Goal: Transaction & Acquisition: Register for event/course

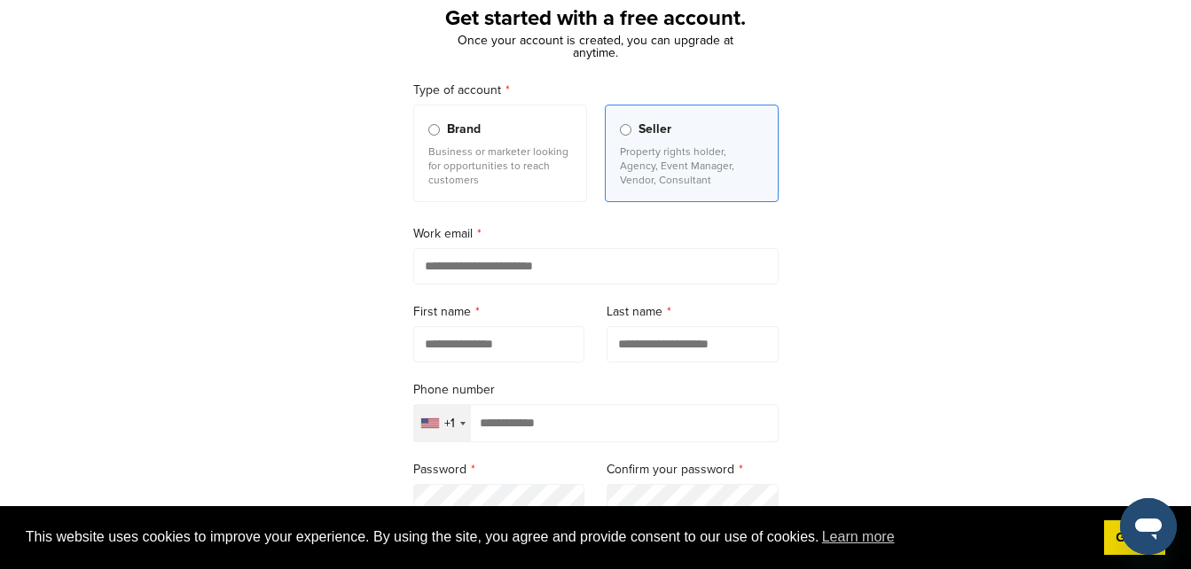
scroll to position [110, 0]
click at [503, 286] on input "email" at bounding box center [595, 268] width 365 height 36
type input "**********"
click at [517, 358] on input "text" at bounding box center [499, 346] width 172 height 36
type input "****"
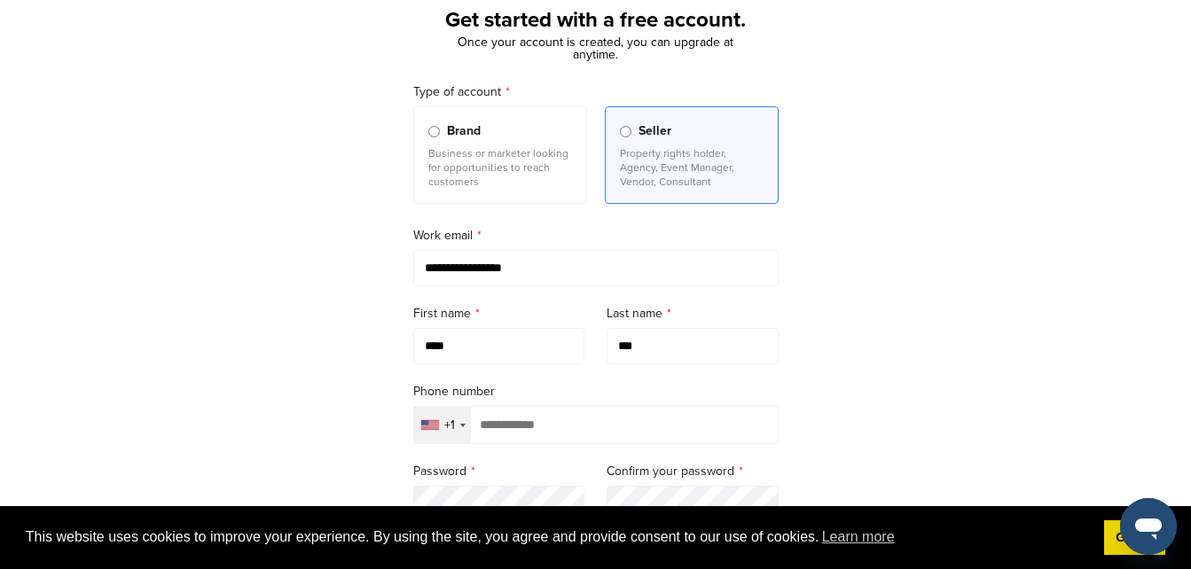
type input "***"
click at [450, 424] on div "+1" at bounding box center [449, 425] width 11 height 12
drag, startPoint x: 1190, startPoint y: 243, endPoint x: 1196, endPoint y: 261, distance: 18.8
click at [1190, 261] on html "**********" at bounding box center [595, 174] width 1191 height 569
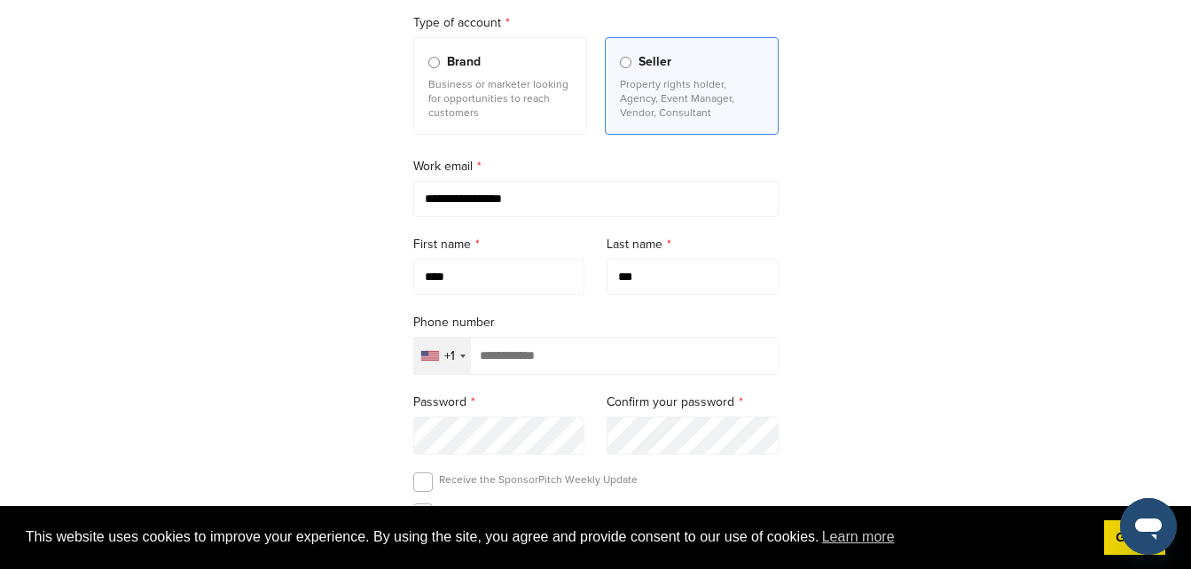
scroll to position [182, 0]
drag, startPoint x: 1189, startPoint y: 292, endPoint x: 1177, endPoint y: 319, distance: 29.8
click at [1177, 319] on div "**********" at bounding box center [595, 308] width 1191 height 824
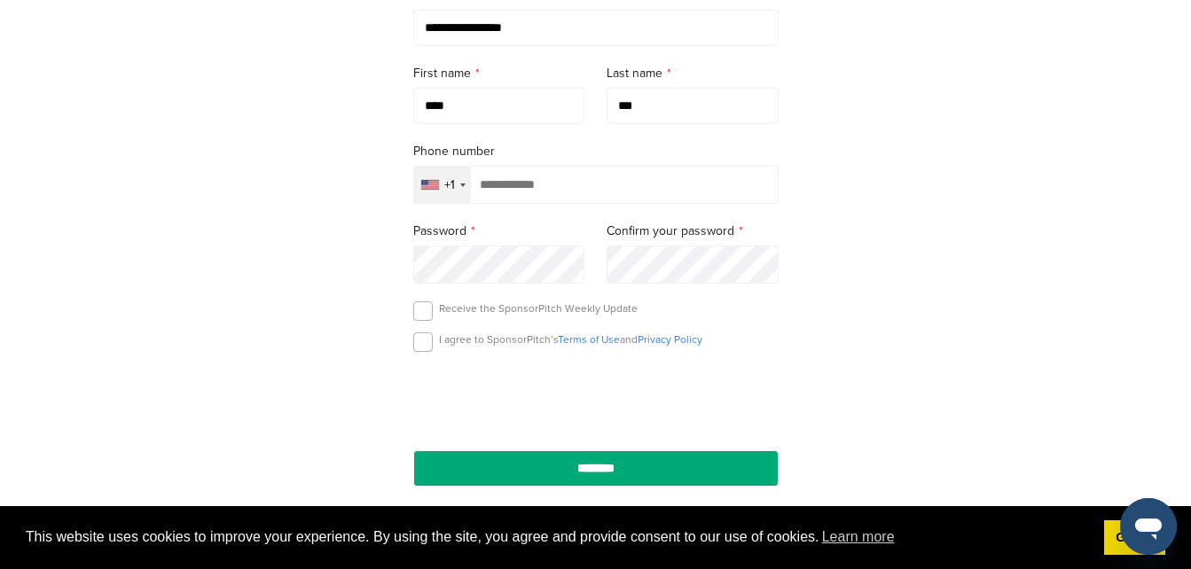
scroll to position [363, 0]
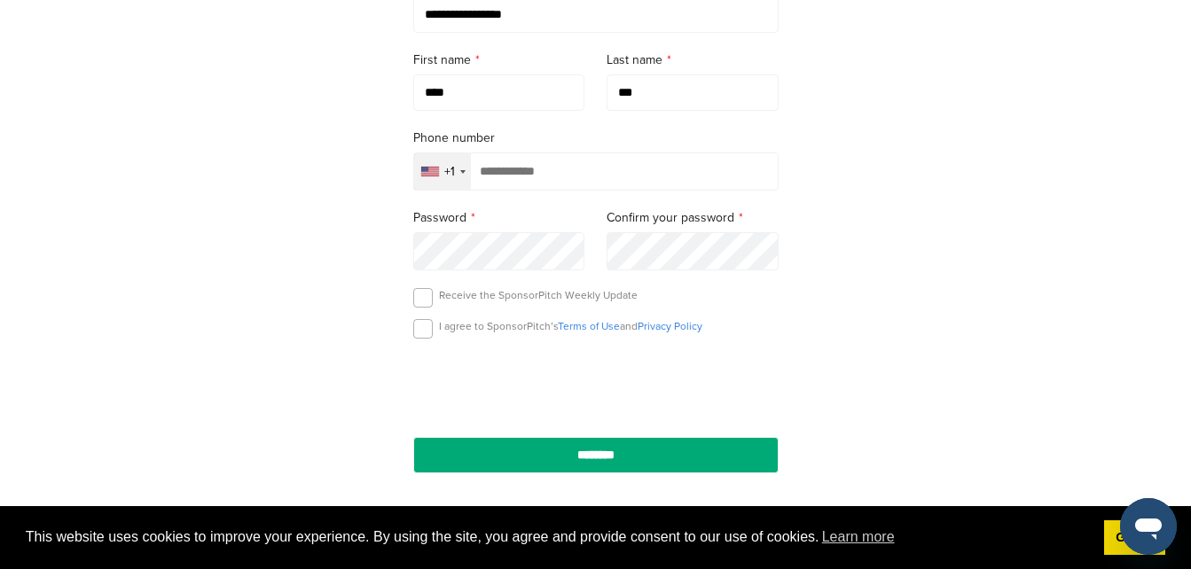
click at [444, 176] on div "+1" at bounding box center [449, 172] width 11 height 12
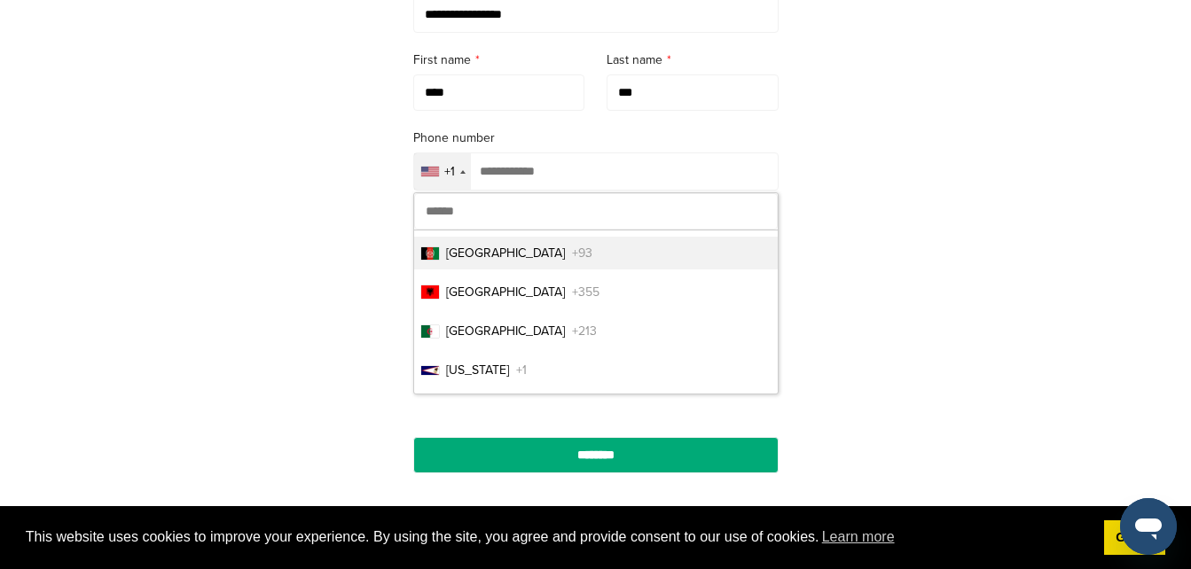
type input "*"
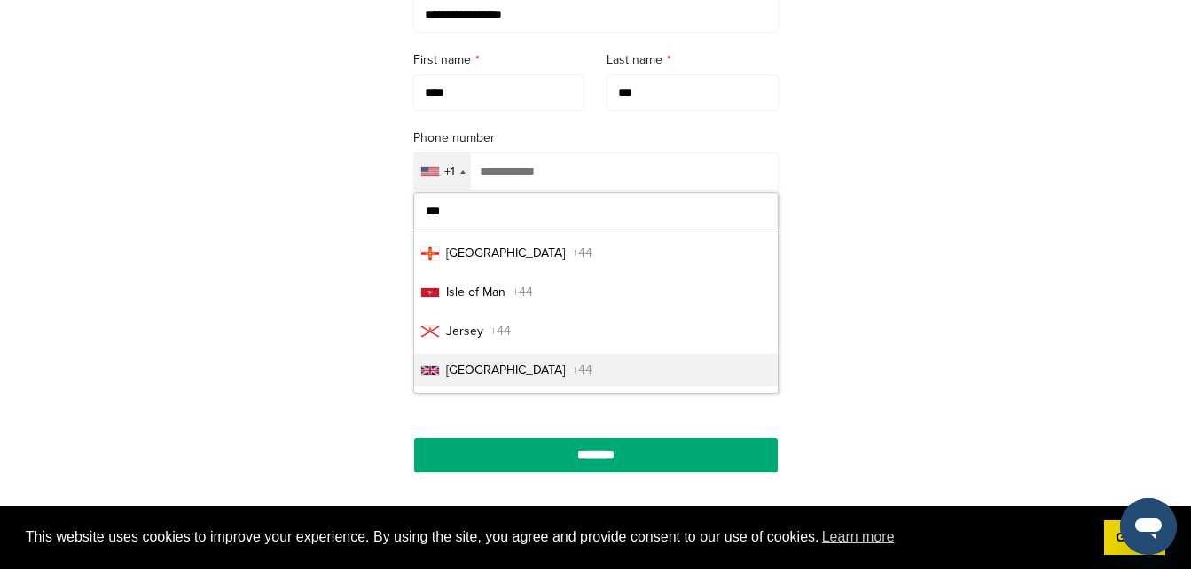
type input "***"
click at [472, 369] on span "United Kingdom" at bounding box center [505, 370] width 119 height 19
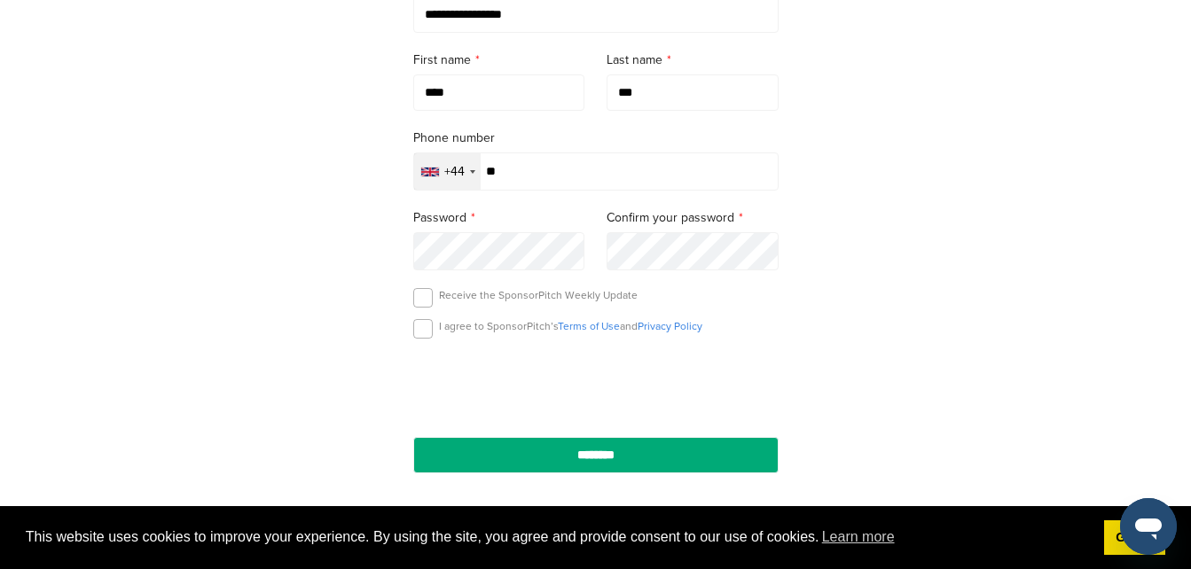
type input "*"
type input "**********"
click at [420, 338] on label at bounding box center [423, 329] width 20 height 20
click at [419, 304] on label at bounding box center [423, 298] width 20 height 20
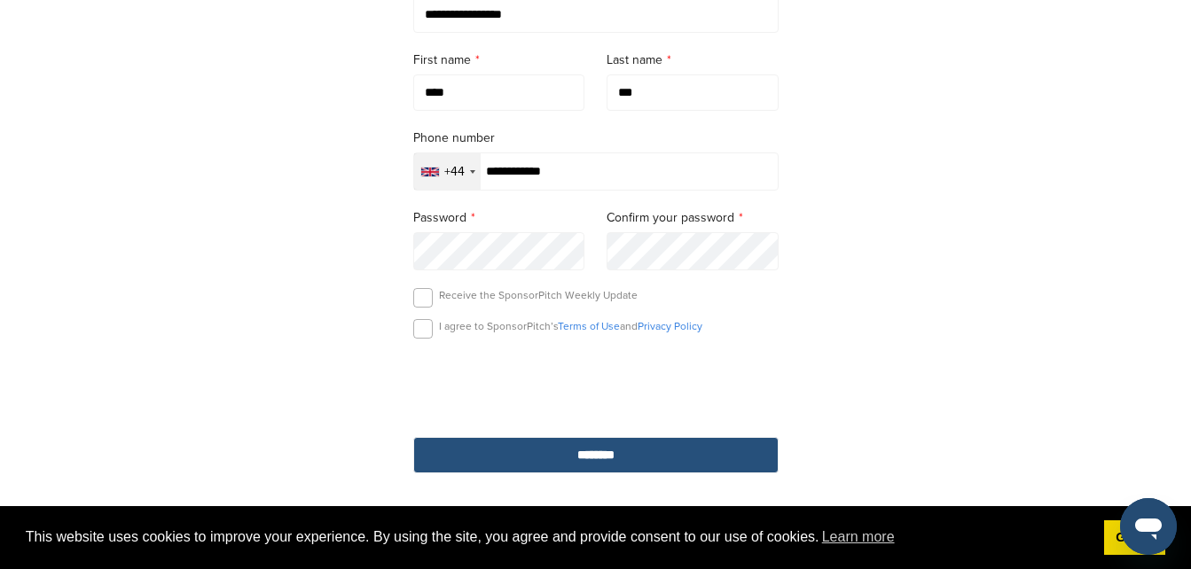
click at [565, 444] on input "********" at bounding box center [595, 455] width 365 height 36
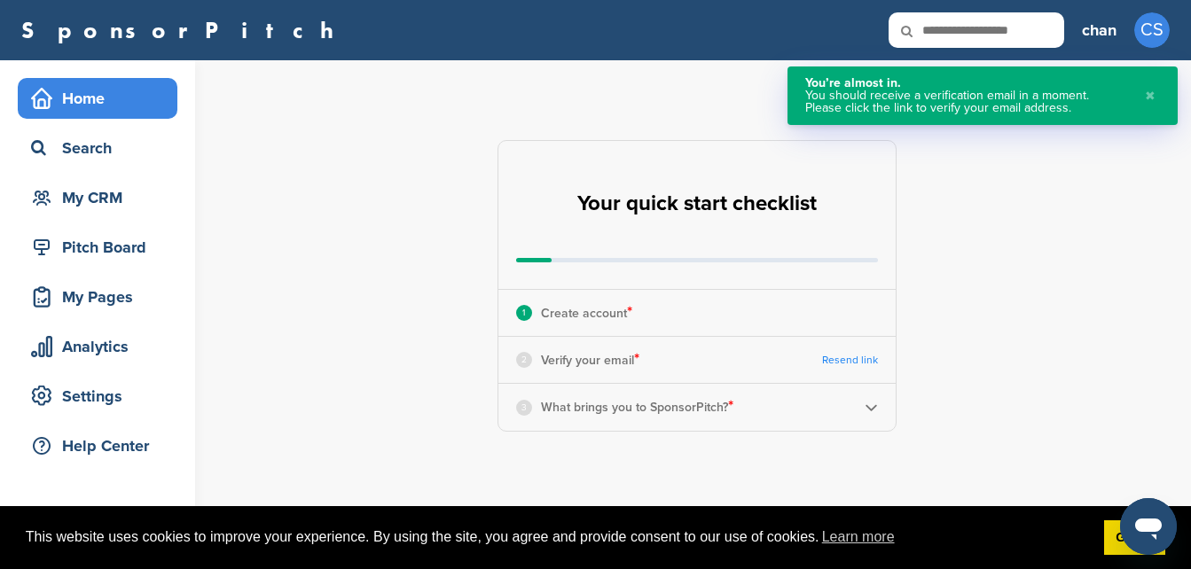
click at [570, 368] on p "Verify your email *" at bounding box center [590, 359] width 98 height 23
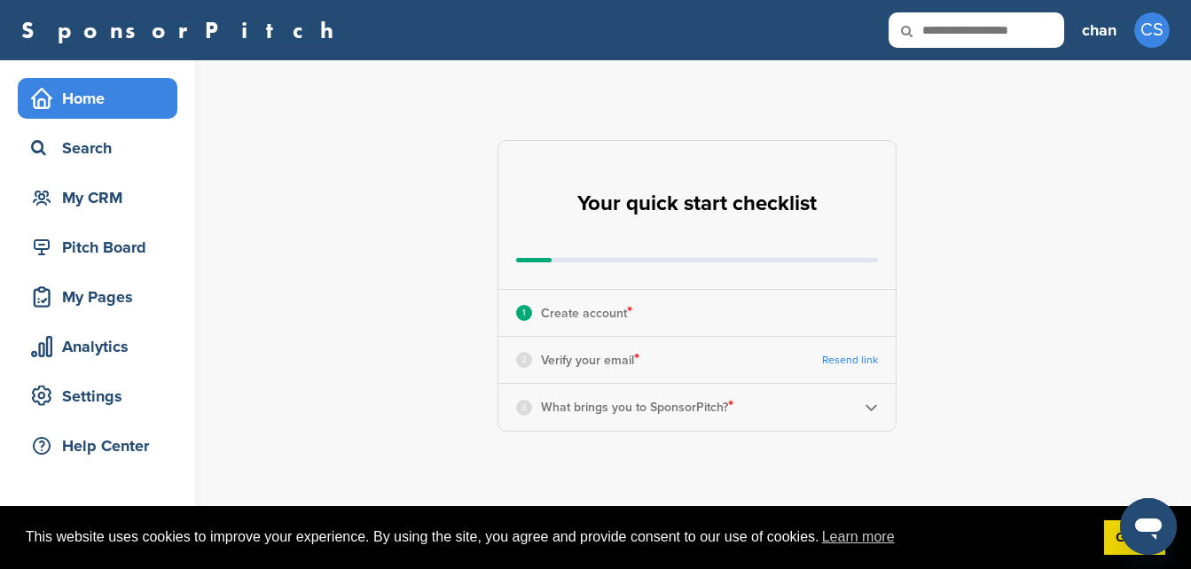
click at [539, 361] on div "2 Verify your email *" at bounding box center [577, 359] width 123 height 23
click at [857, 394] on div "3 What brings you to SponsorPitch? *" at bounding box center [696, 407] width 397 height 46
click at [855, 354] on link "Resend link" at bounding box center [850, 360] width 56 height 13
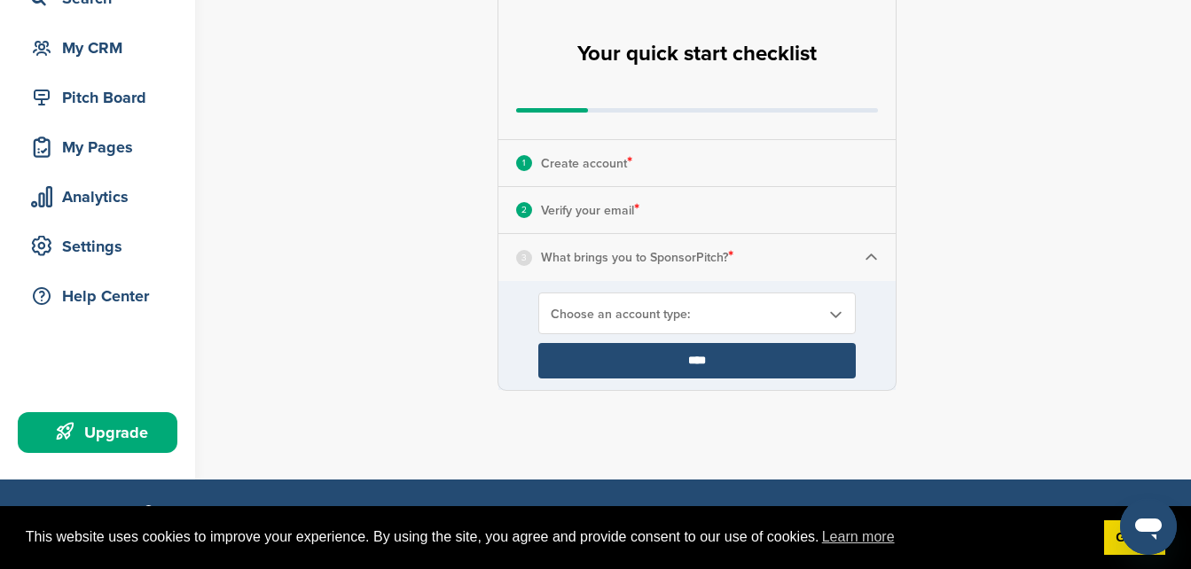
scroll to position [118, 0]
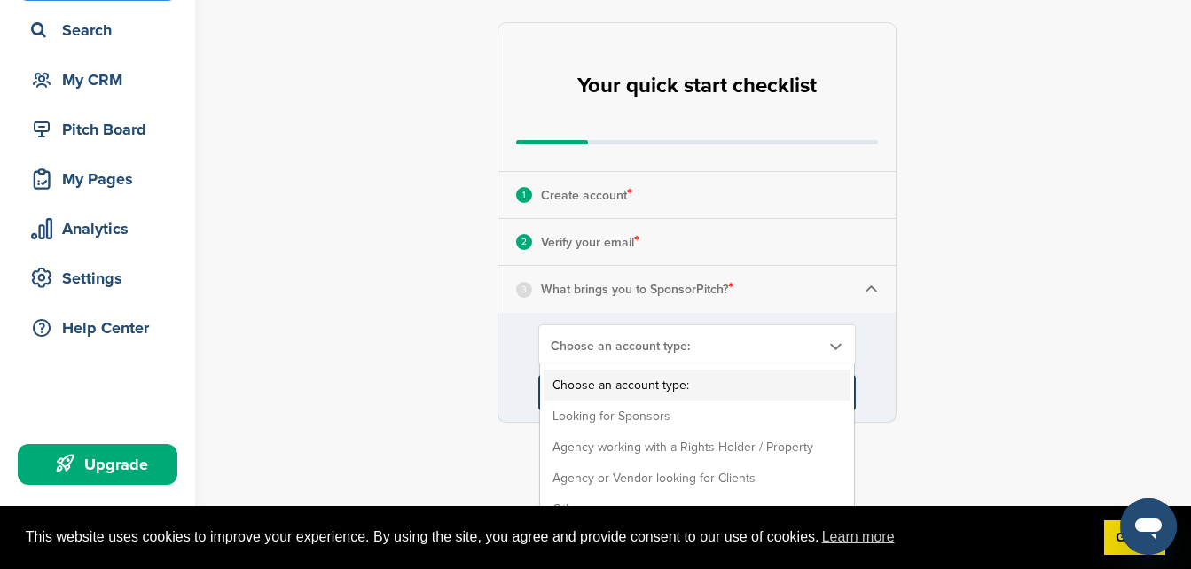
click at [831, 343] on b at bounding box center [835, 346] width 16 height 15
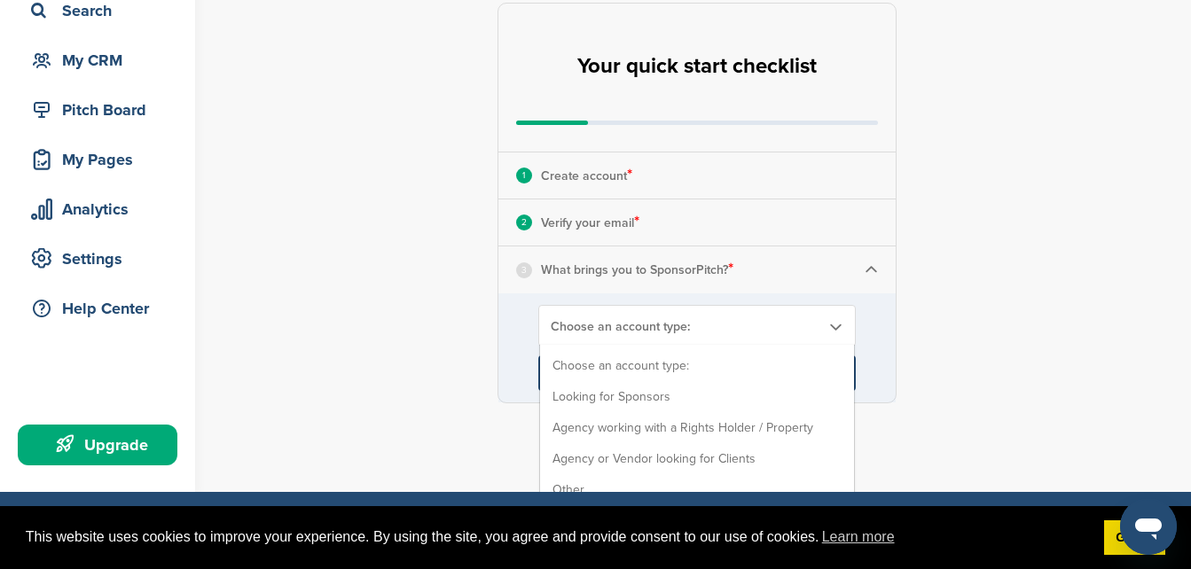
scroll to position [155, 0]
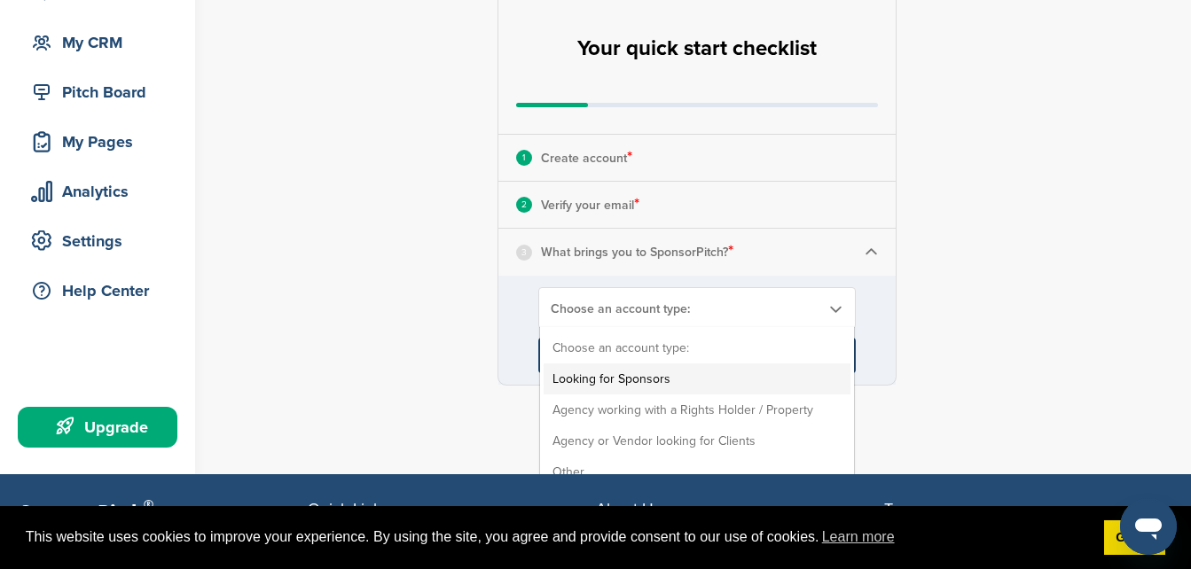
click at [718, 373] on li "Looking for Sponsors" at bounding box center [696, 378] width 307 height 31
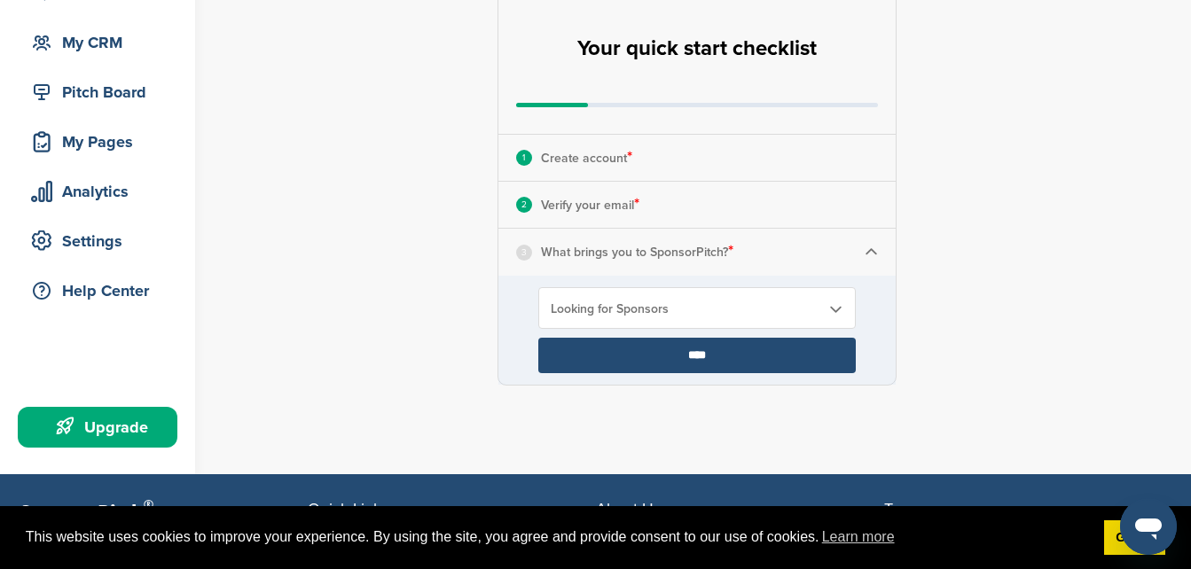
click at [637, 372] on input "****" at bounding box center [696, 355] width 317 height 35
click at [638, 353] on input "****" at bounding box center [696, 355] width 317 height 35
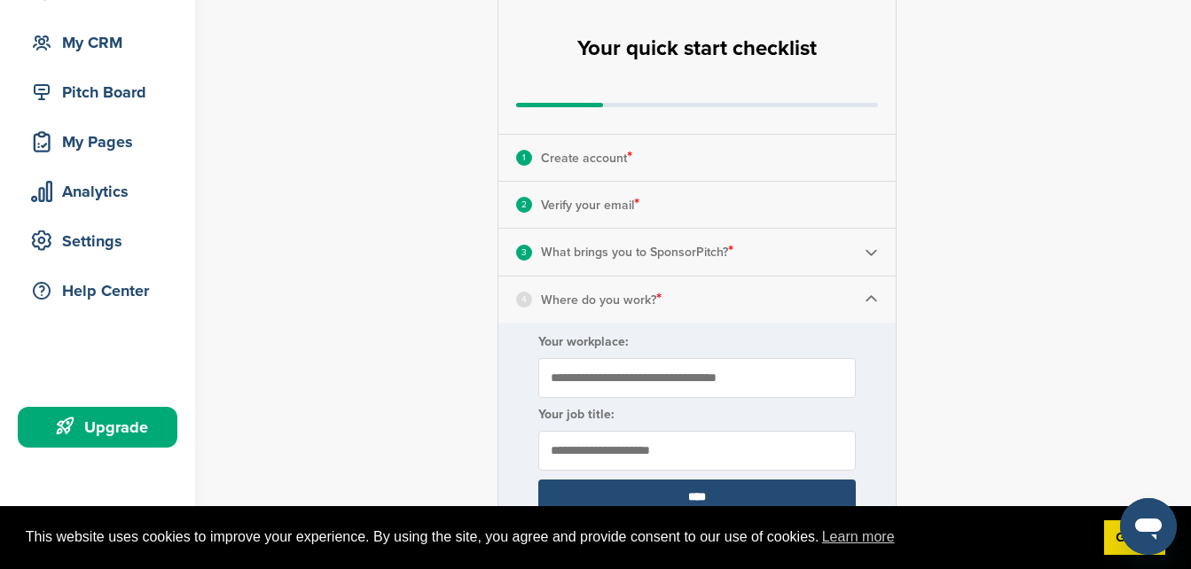
click at [655, 360] on input "Your workplace:" at bounding box center [696, 378] width 317 height 40
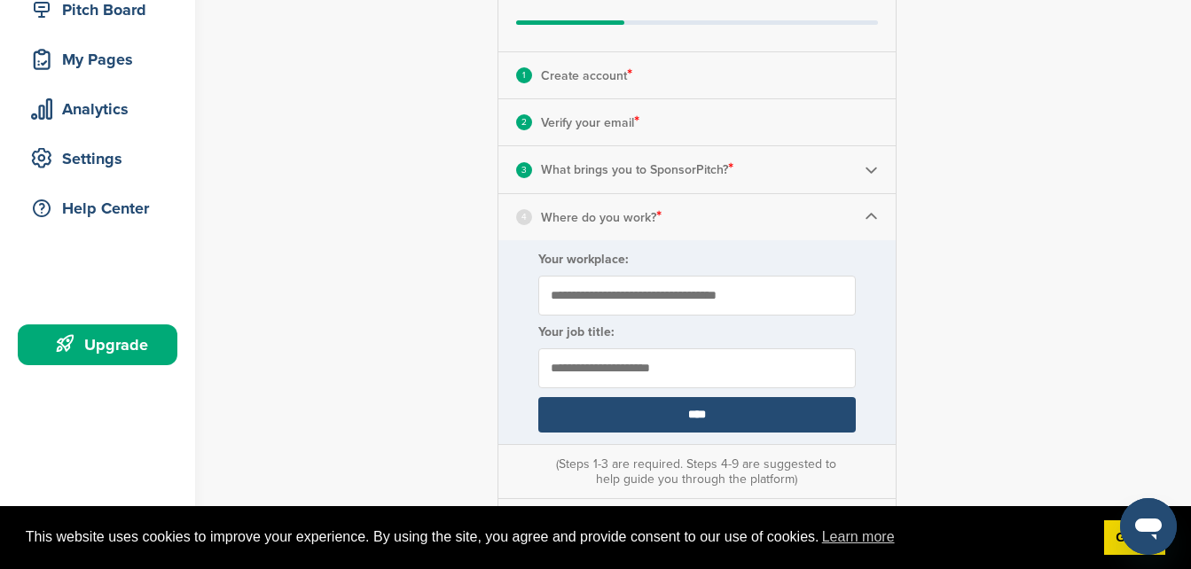
scroll to position [285, 0]
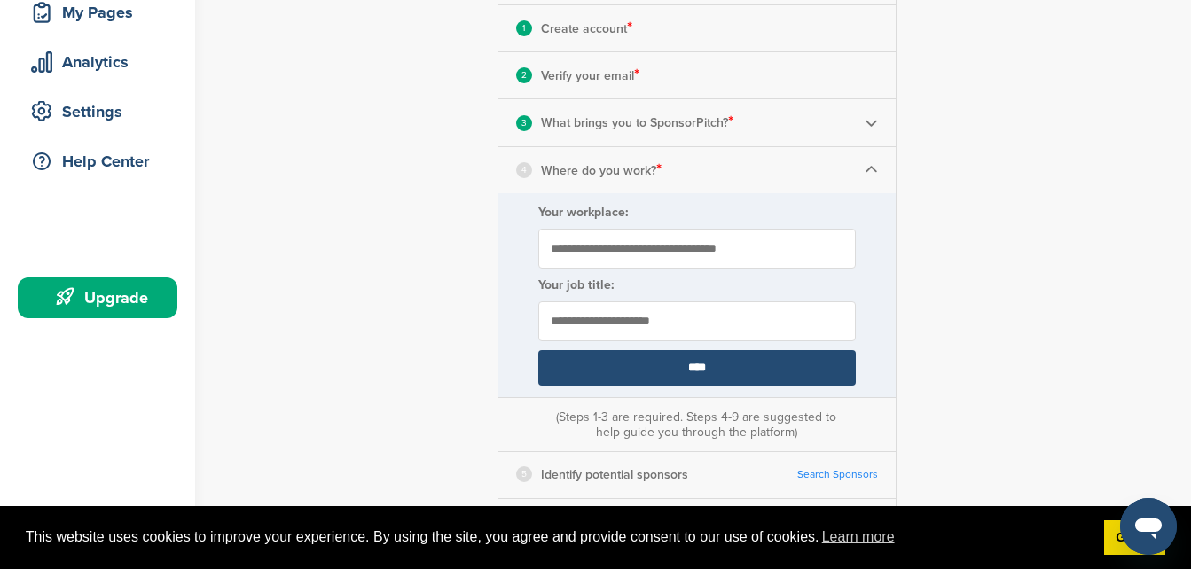
click at [640, 317] on input "text" at bounding box center [696, 321] width 317 height 40
click at [669, 246] on input "Your workplace:" at bounding box center [696, 249] width 317 height 40
type input "**********"
click at [676, 315] on input "text" at bounding box center [696, 321] width 317 height 40
type input "**********"
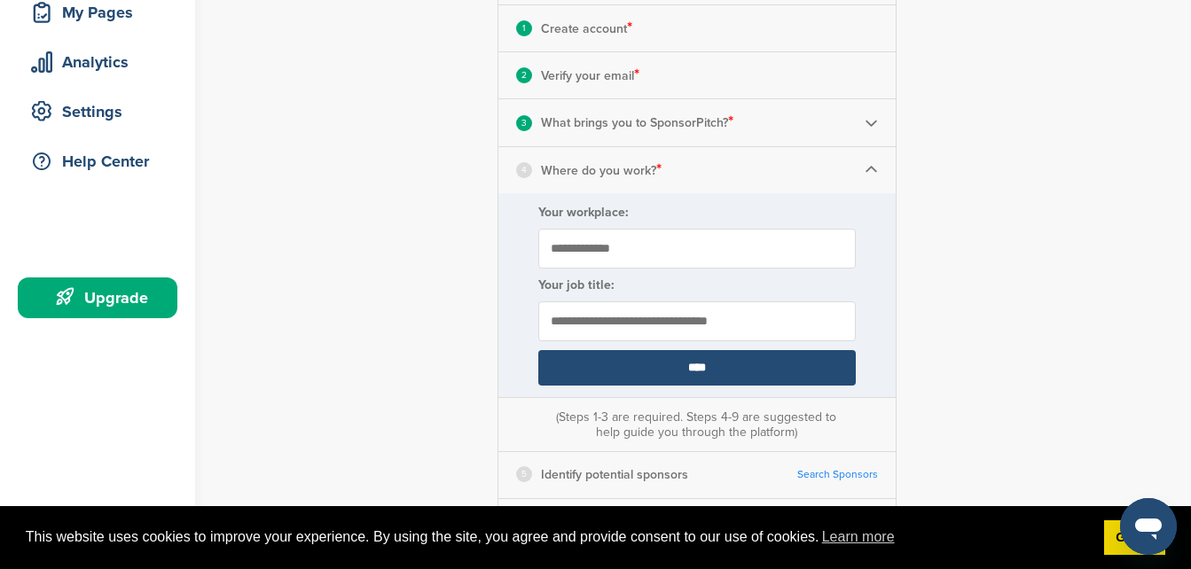
click at [706, 370] on input "****" at bounding box center [696, 367] width 317 height 35
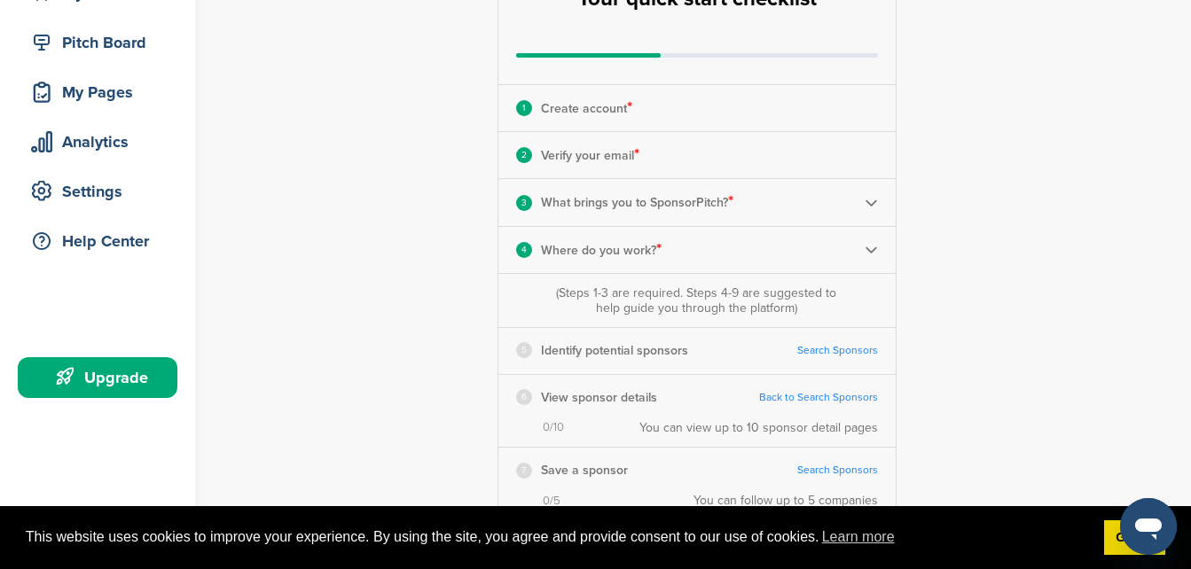
scroll to position [200, 0]
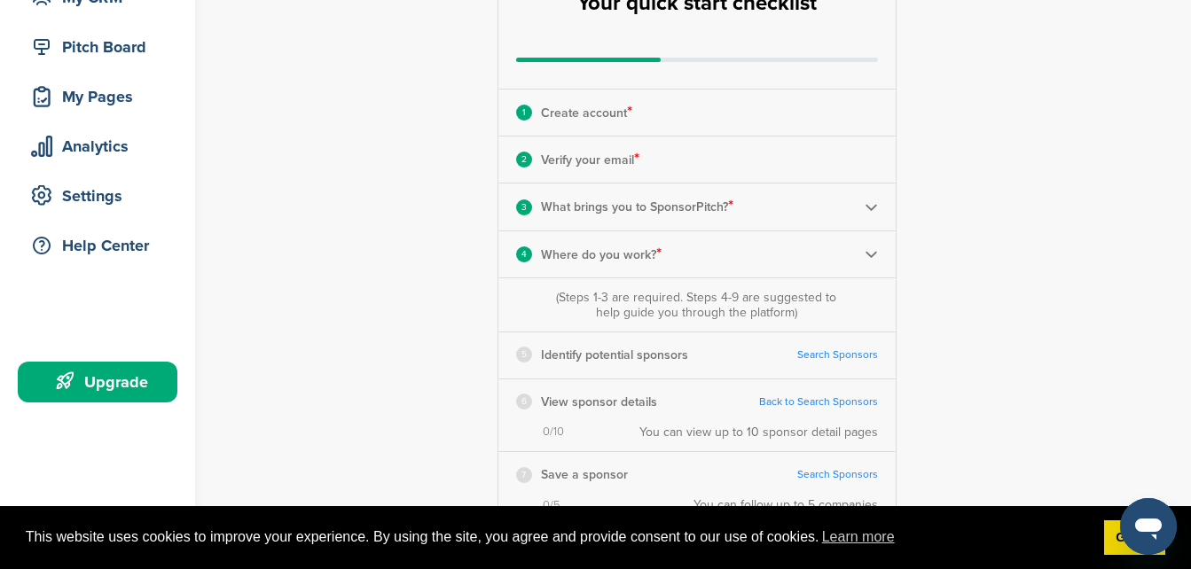
click at [855, 367] on div "5 Identify potential sponsors Search Sponsors Complete Steps 1-3 First" at bounding box center [696, 354] width 397 height 45
click at [849, 355] on link "Search Sponsors" at bounding box center [837, 354] width 81 height 13
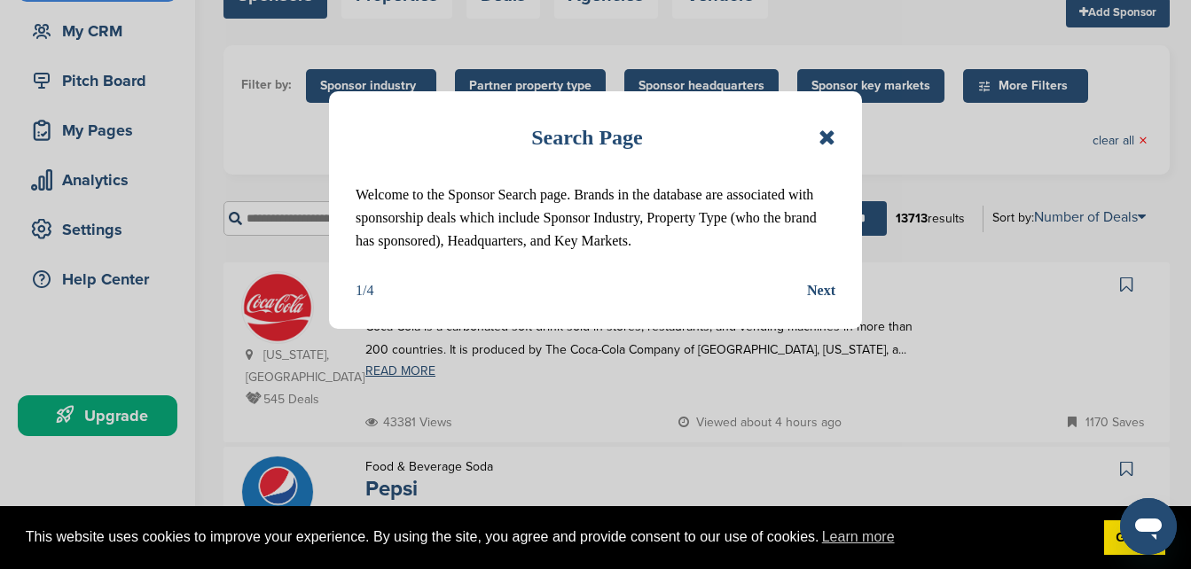
scroll to position [252, 0]
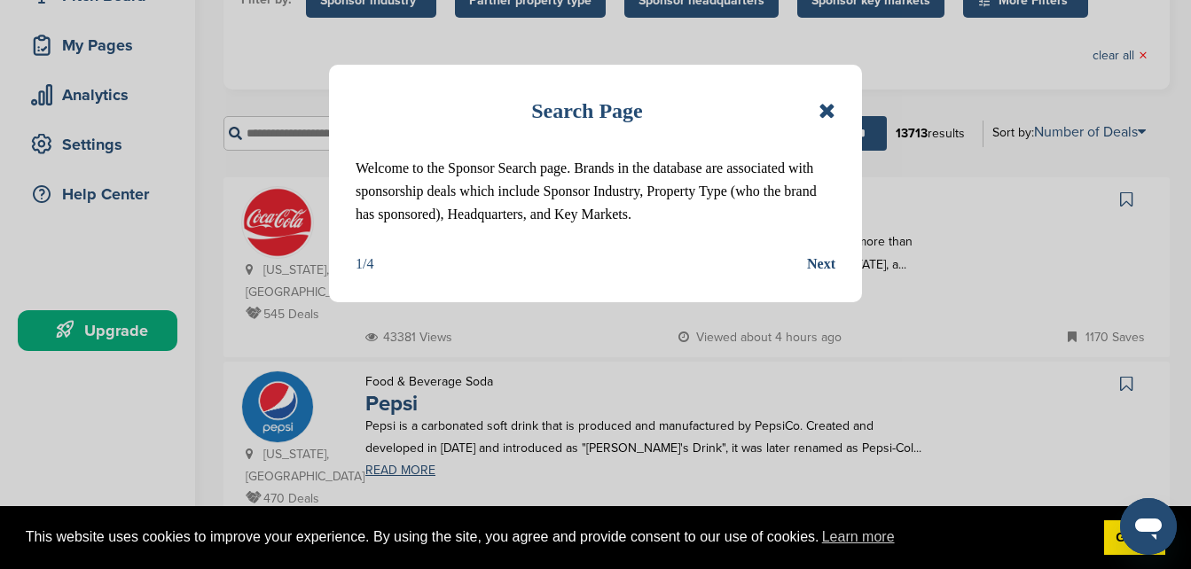
click at [815, 256] on div "Next" at bounding box center [821, 264] width 28 height 23
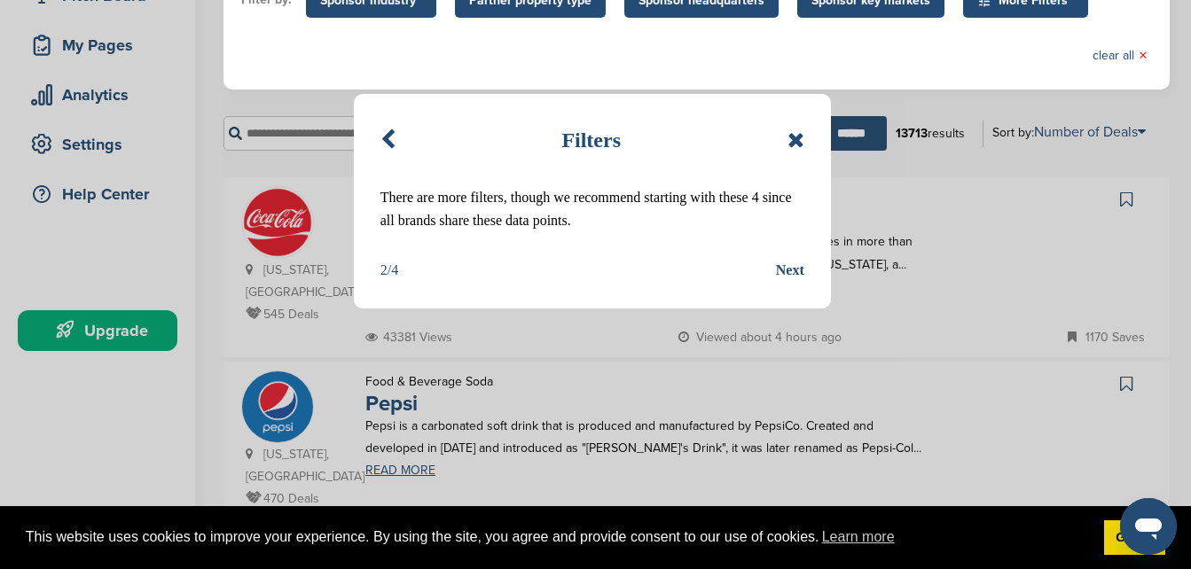
click at [815, 256] on div "Filters There are more filters, though we recommend starting with these 4 since…" at bounding box center [592, 201] width 477 height 215
click at [792, 275] on div "Next" at bounding box center [790, 270] width 28 height 23
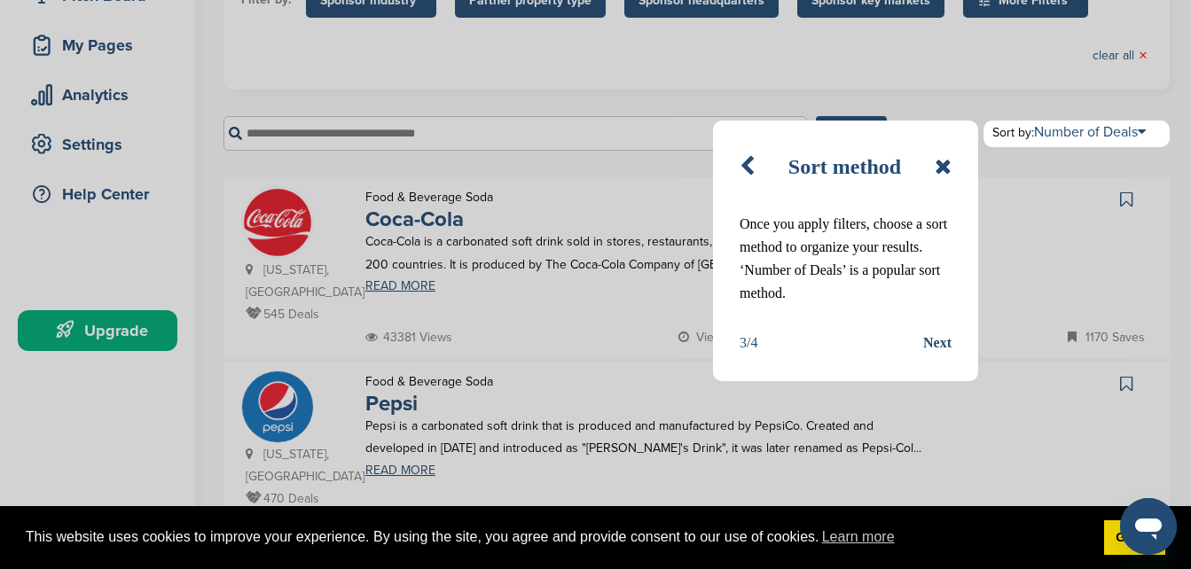
click at [937, 333] on div "Next" at bounding box center [937, 343] width 28 height 23
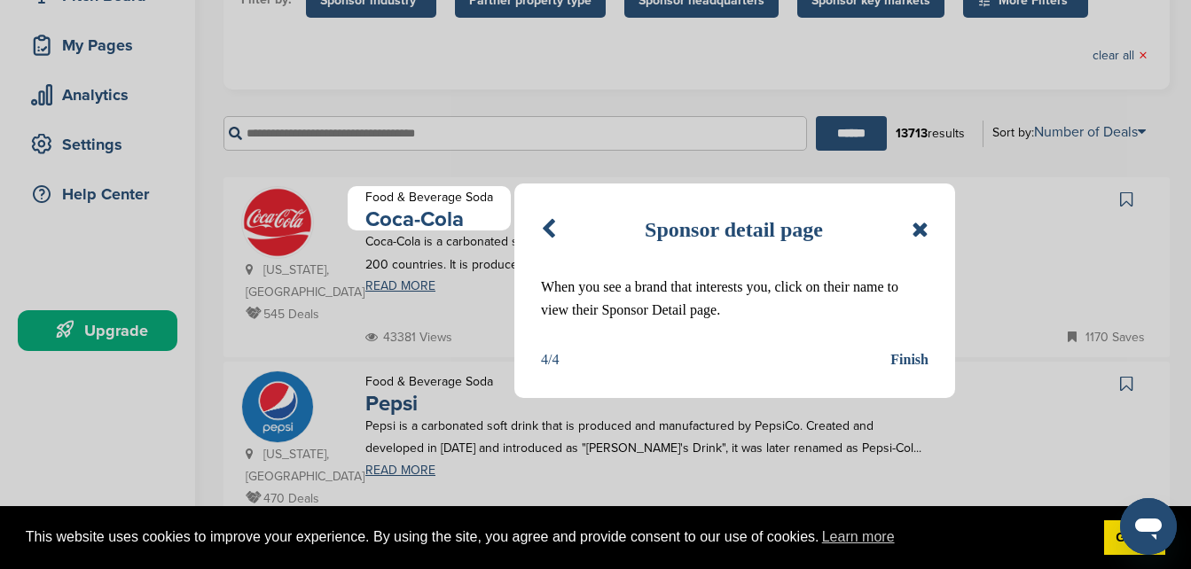
click at [919, 362] on div "Finish" at bounding box center [909, 359] width 38 height 23
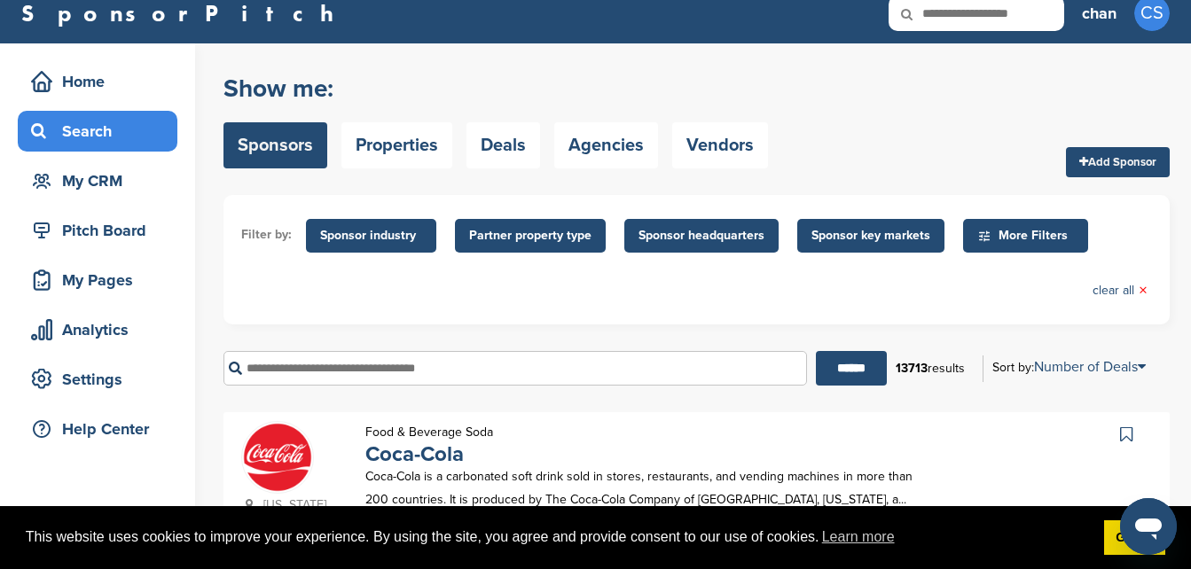
scroll to position [0, 0]
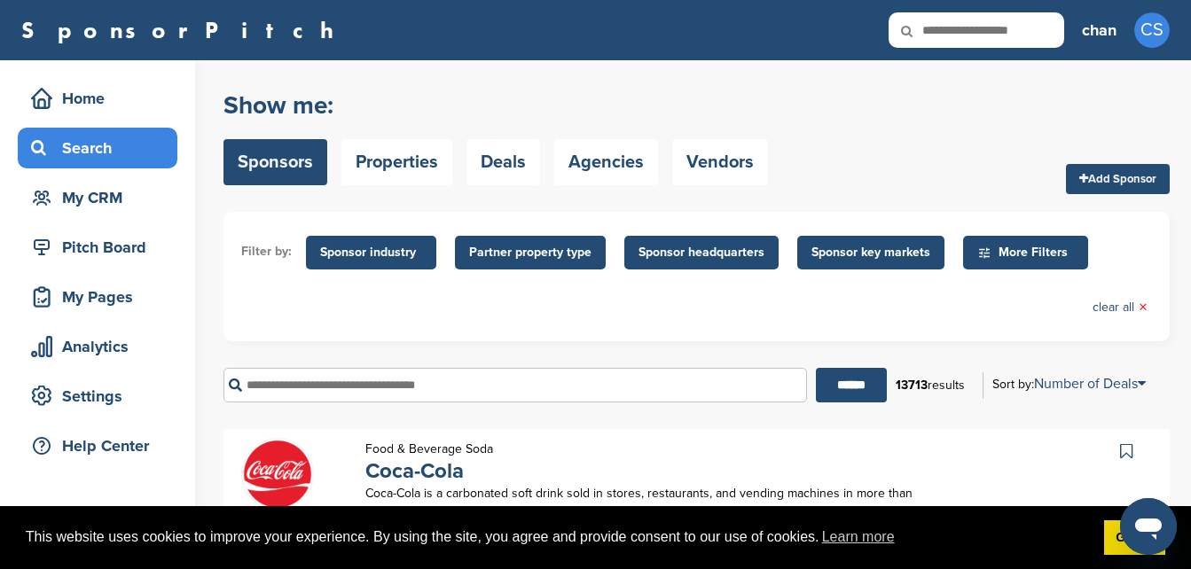
click at [1020, 237] on span "More Filters" at bounding box center [1025, 253] width 125 height 34
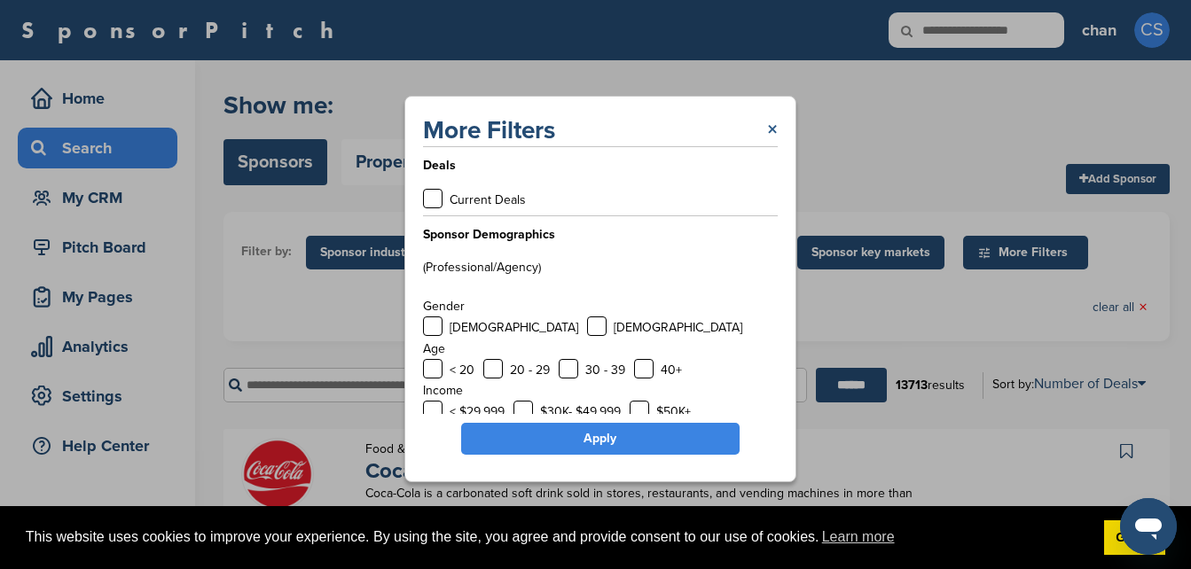
click at [772, 129] on link "×" at bounding box center [772, 130] width 11 height 32
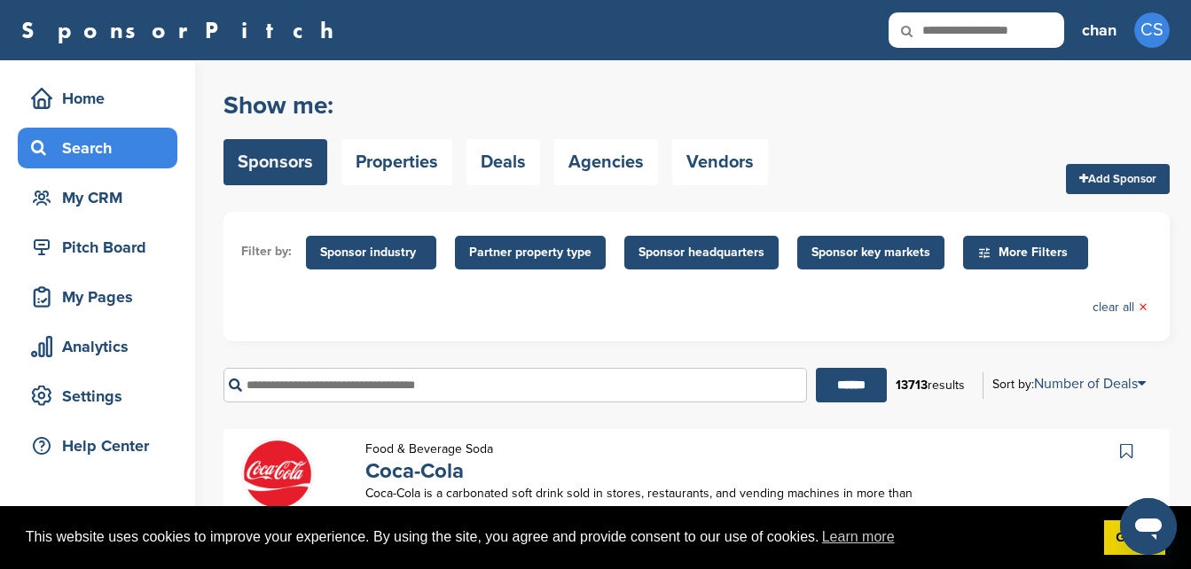
click at [708, 249] on span "Sponsor headquarters" at bounding box center [701, 253] width 126 height 20
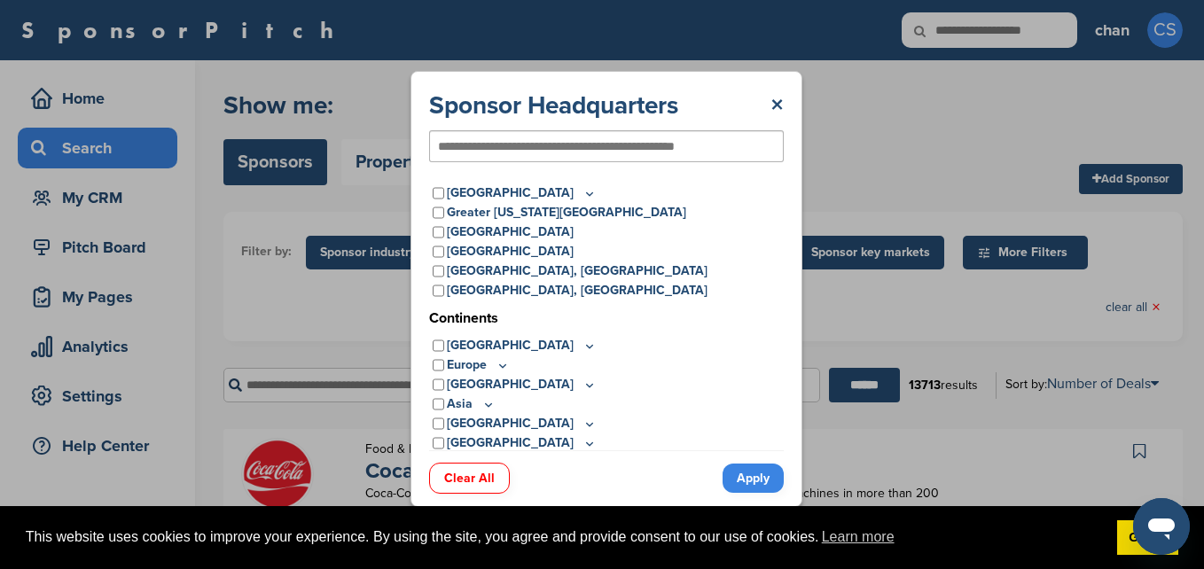
scroll to position [50, 0]
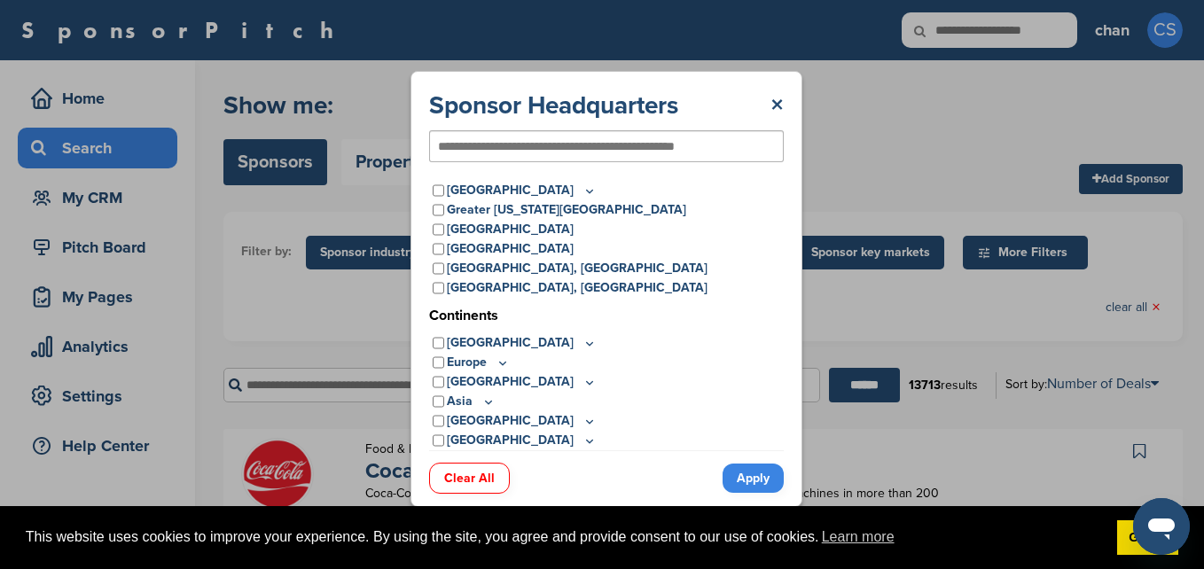
click at [499, 363] on icon at bounding box center [503, 362] width 14 height 15
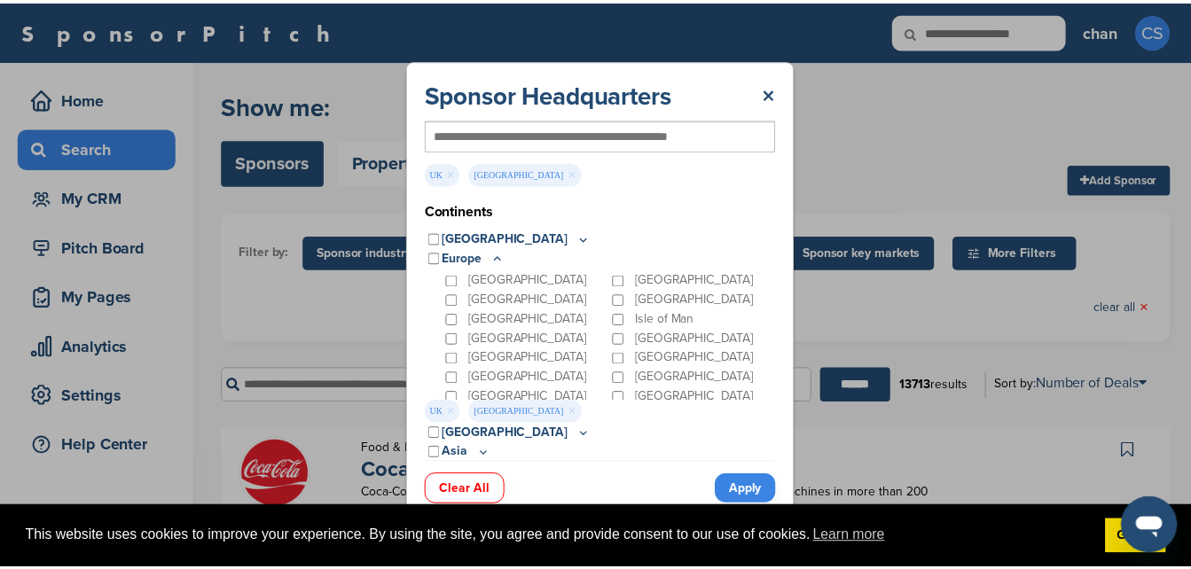
scroll to position [179, 0]
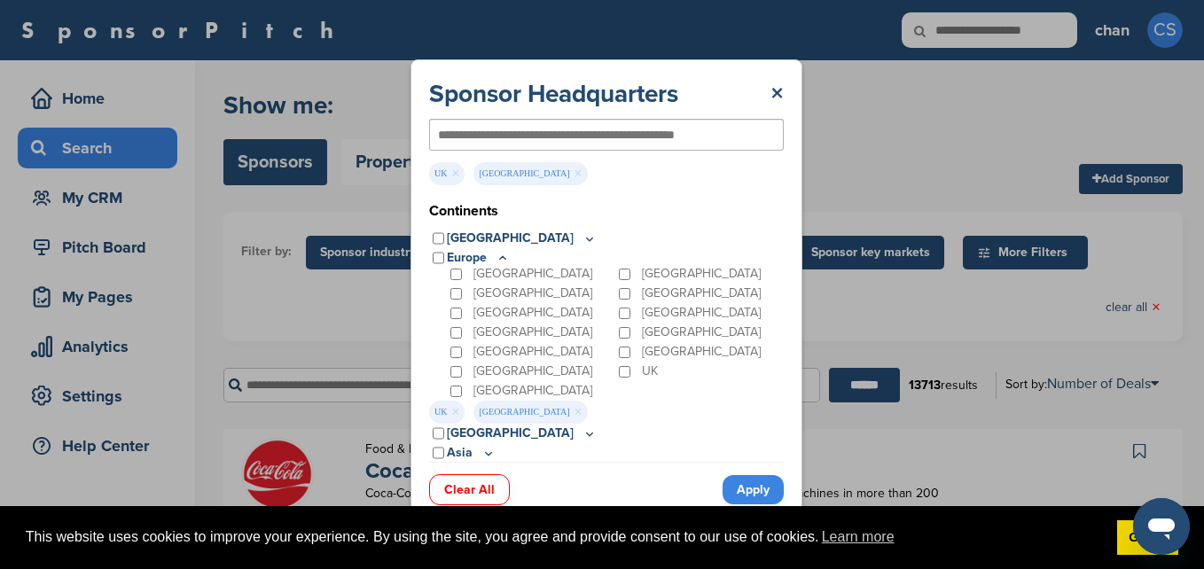
click at [761, 488] on link "Apply" at bounding box center [753, 489] width 61 height 29
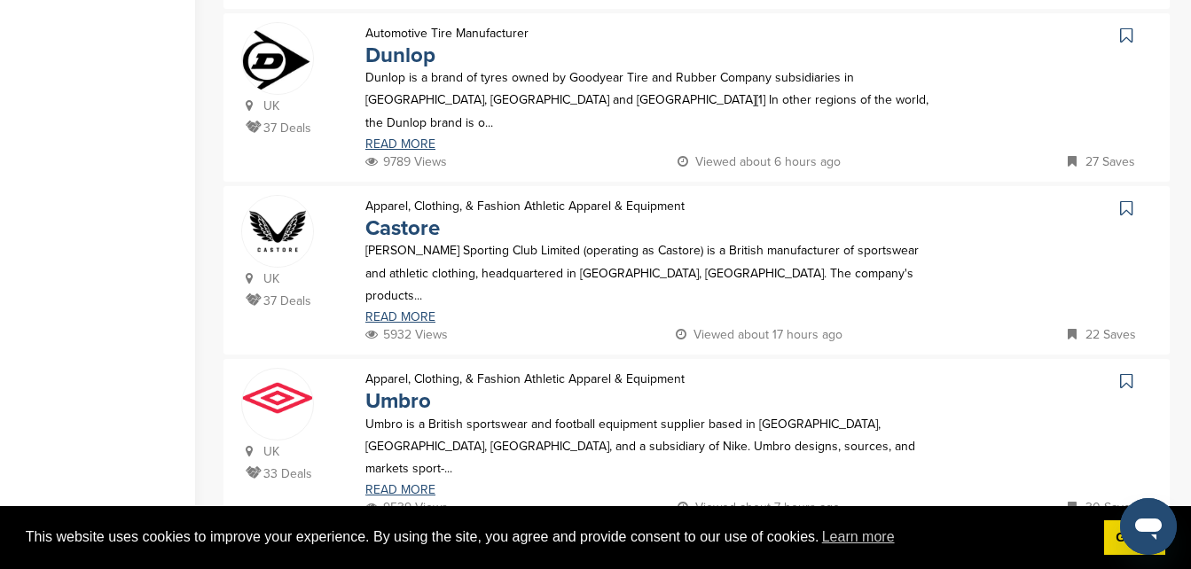
scroll to position [1674, 0]
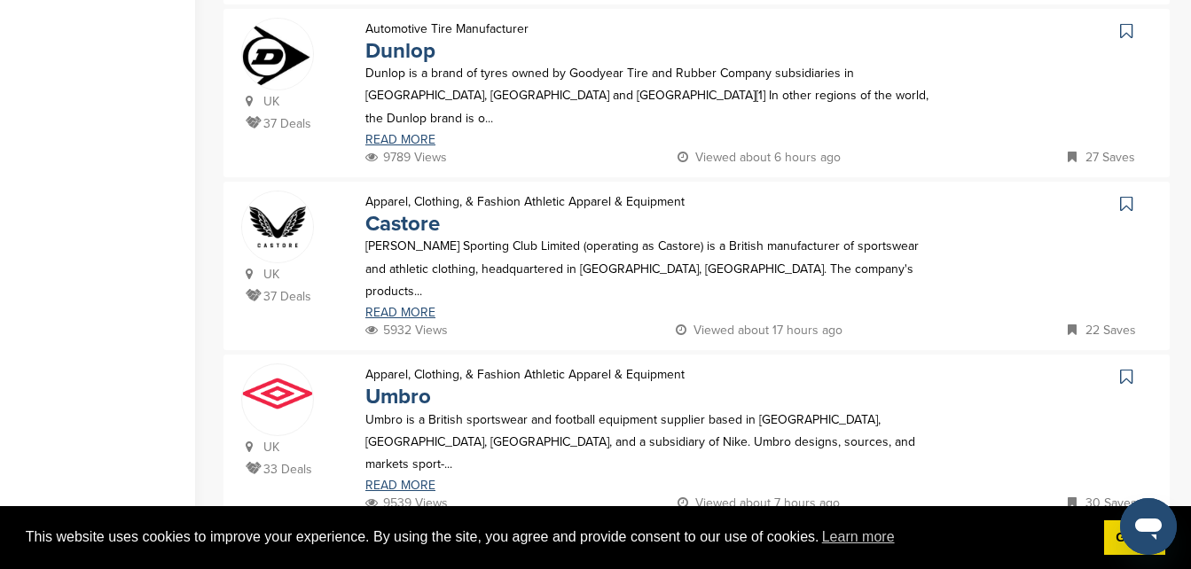
click at [512, 527] on img at bounding box center [696, 560] width 595 height 66
click at [514, 527] on img at bounding box center [696, 560] width 595 height 66
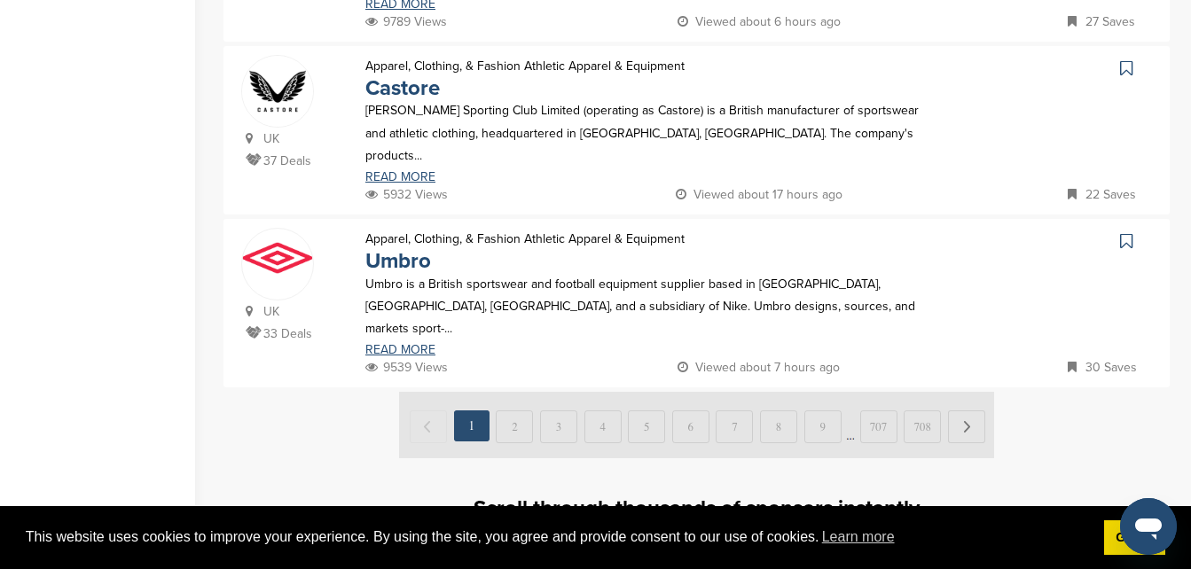
click at [973, 392] on img at bounding box center [696, 425] width 595 height 66
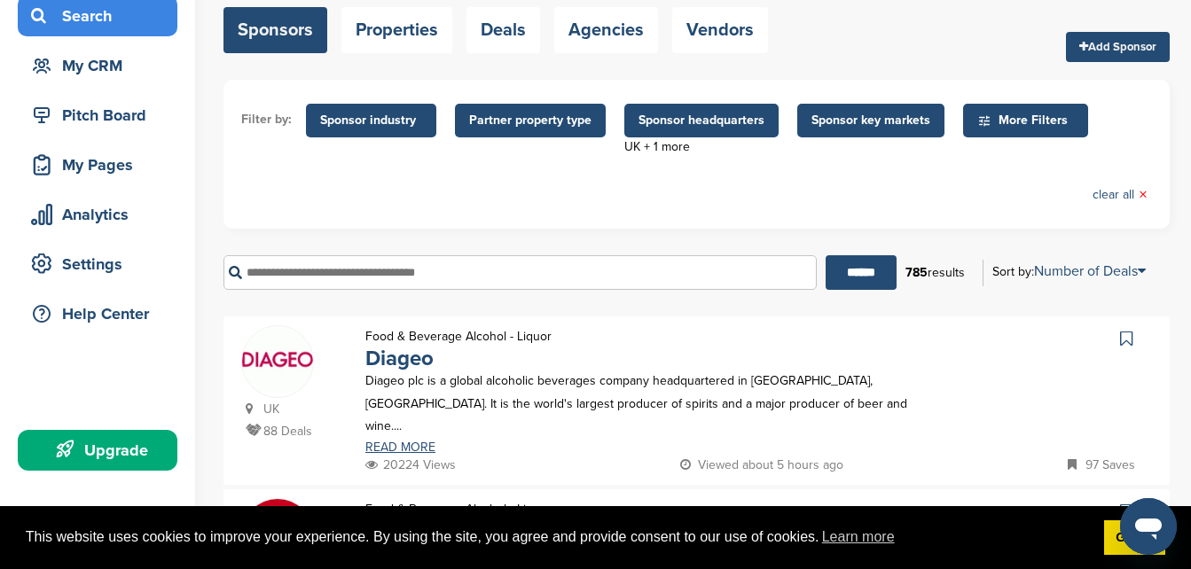
scroll to position [127, 0]
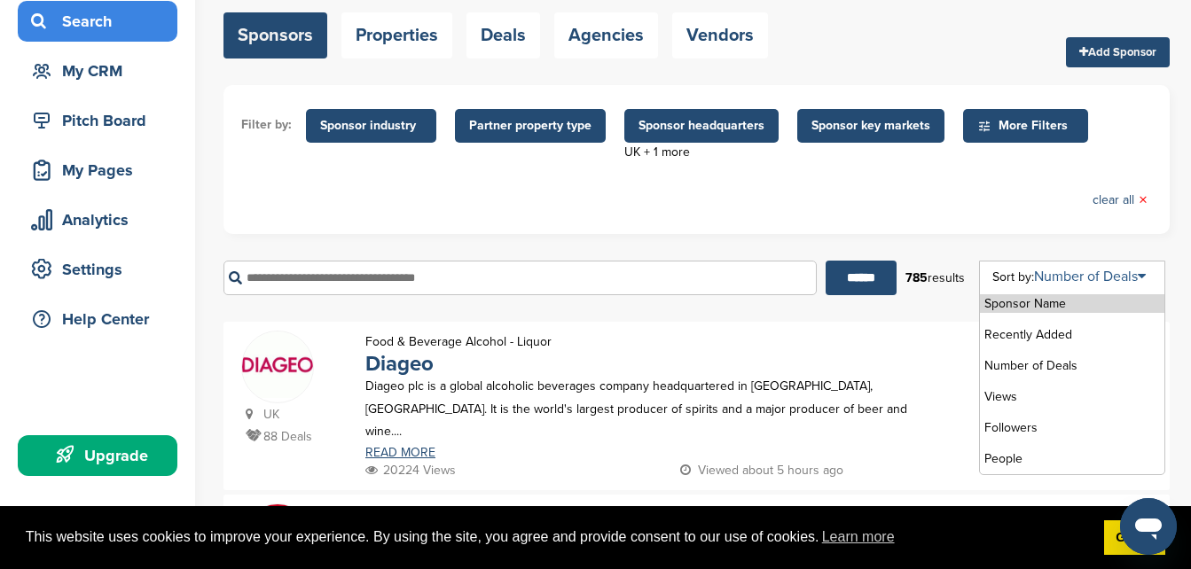
click at [1123, 275] on link "Number of Deals" at bounding box center [1090, 277] width 112 height 18
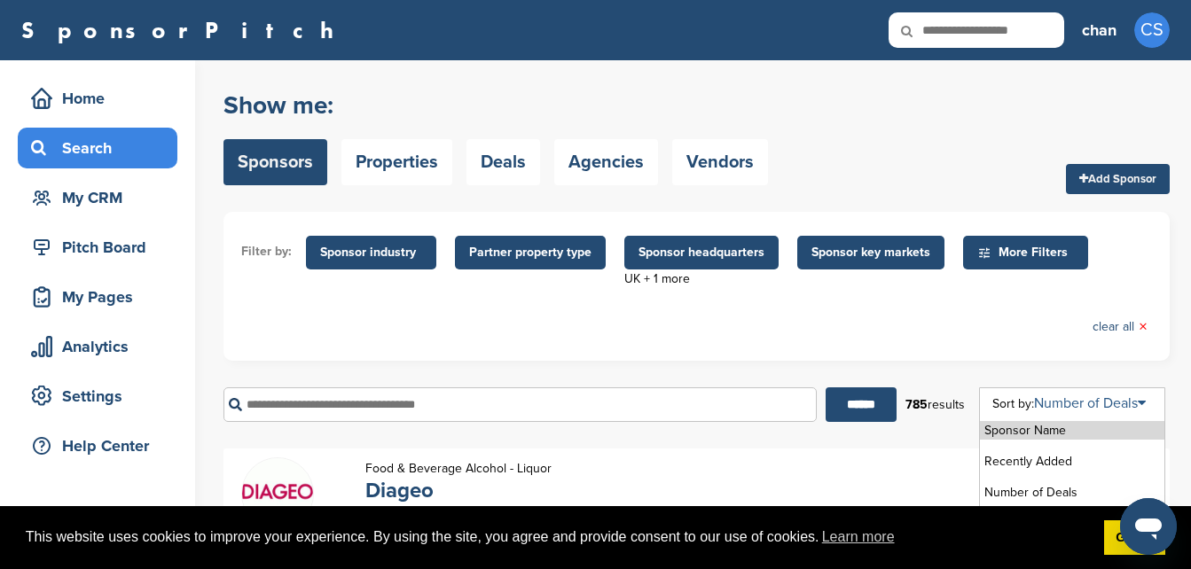
click at [1142, 402] on link "Number of Deals" at bounding box center [1090, 403] width 112 height 18
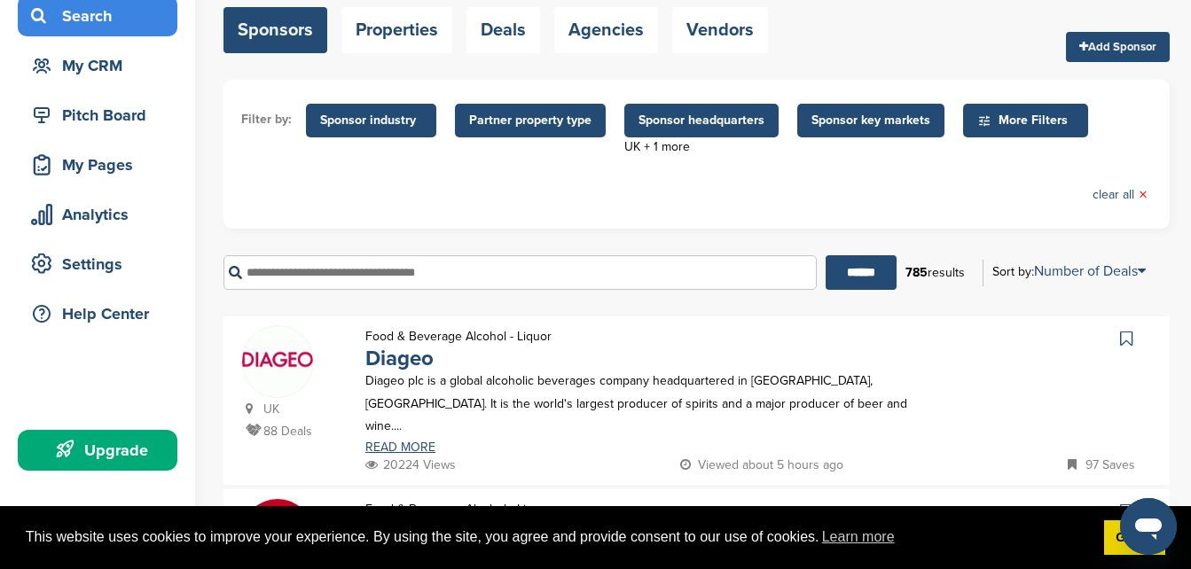
scroll to position [123, 0]
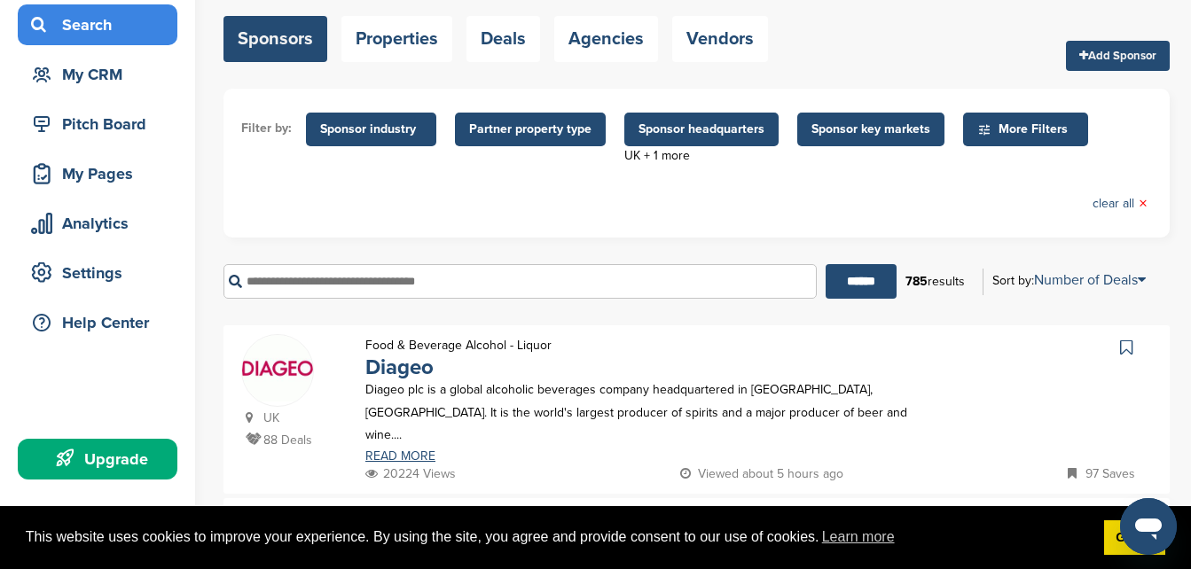
click at [363, 127] on span "Sponsor industry" at bounding box center [371, 130] width 102 height 20
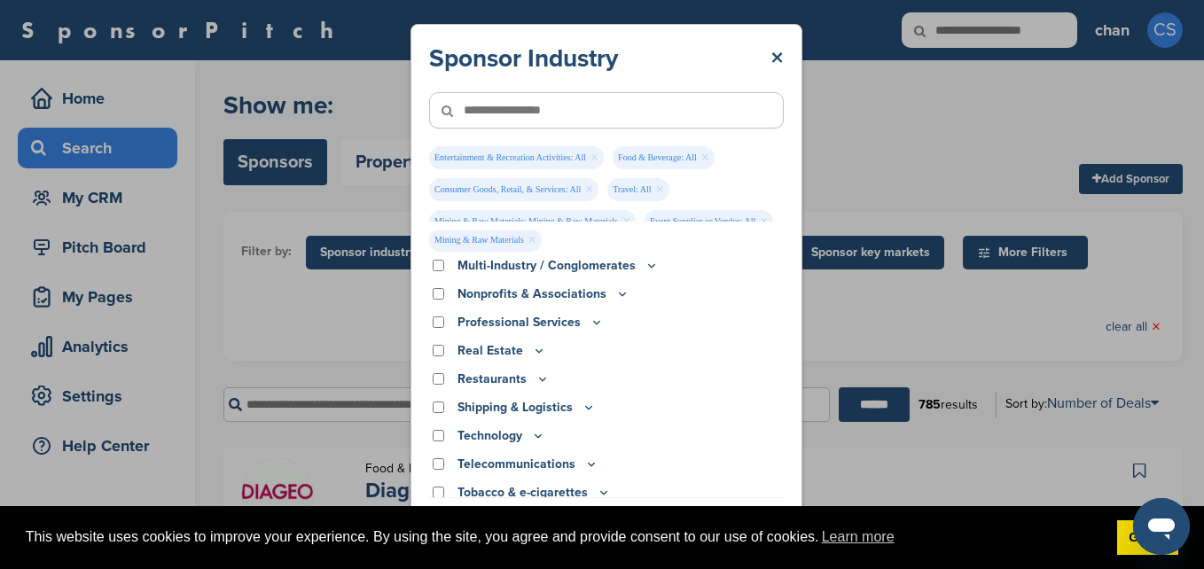
scroll to position [625, 0]
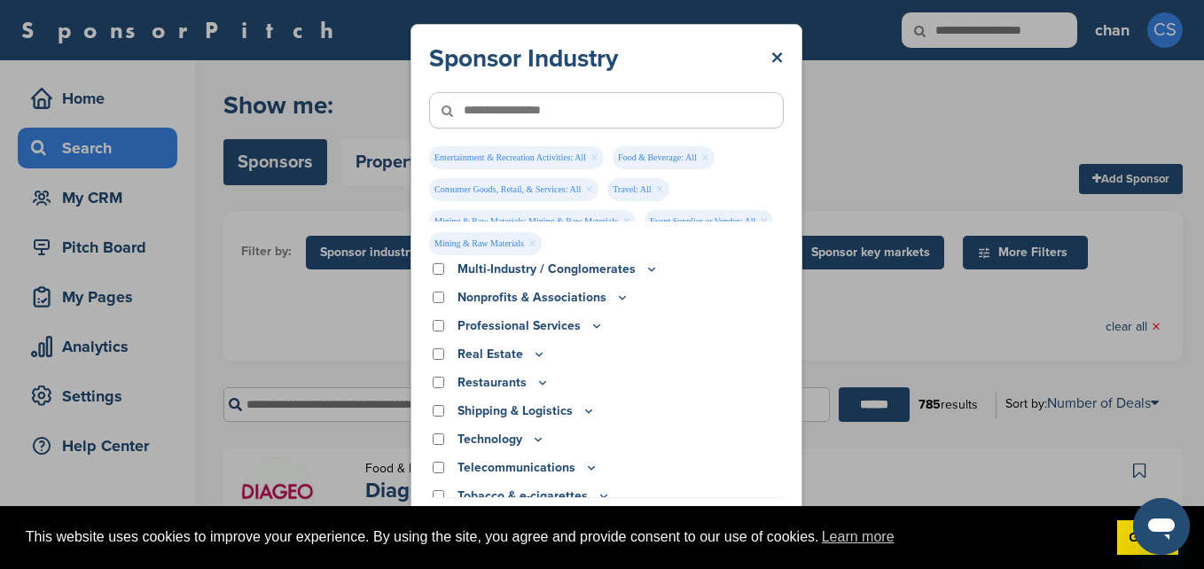
click at [444, 469] on div "Telecommunications" at bounding box center [606, 468] width 355 height 20
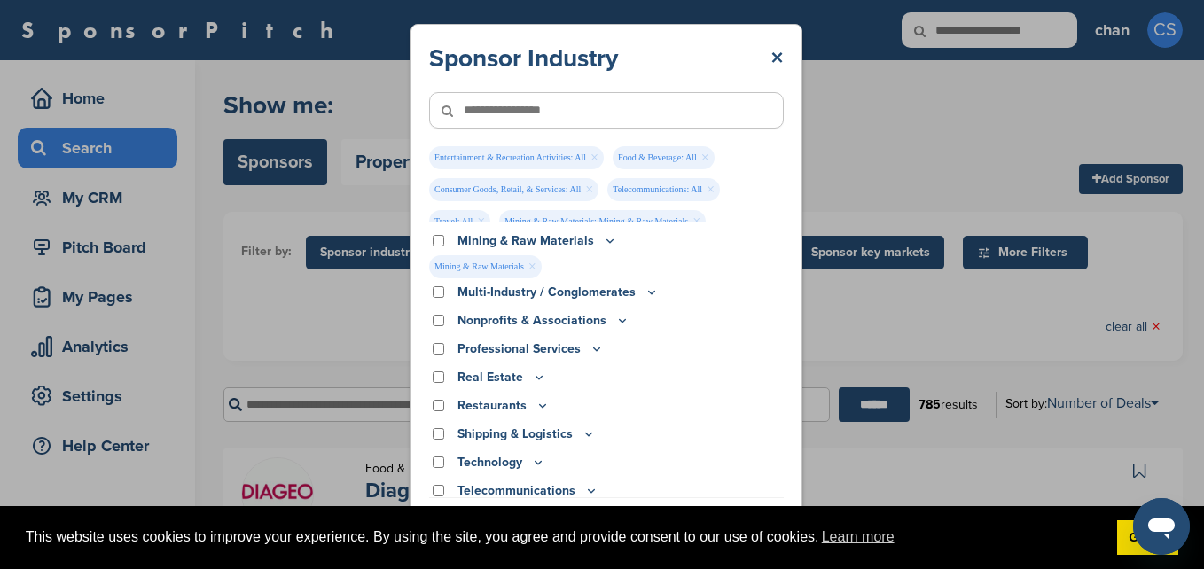
scroll to position [605, 0]
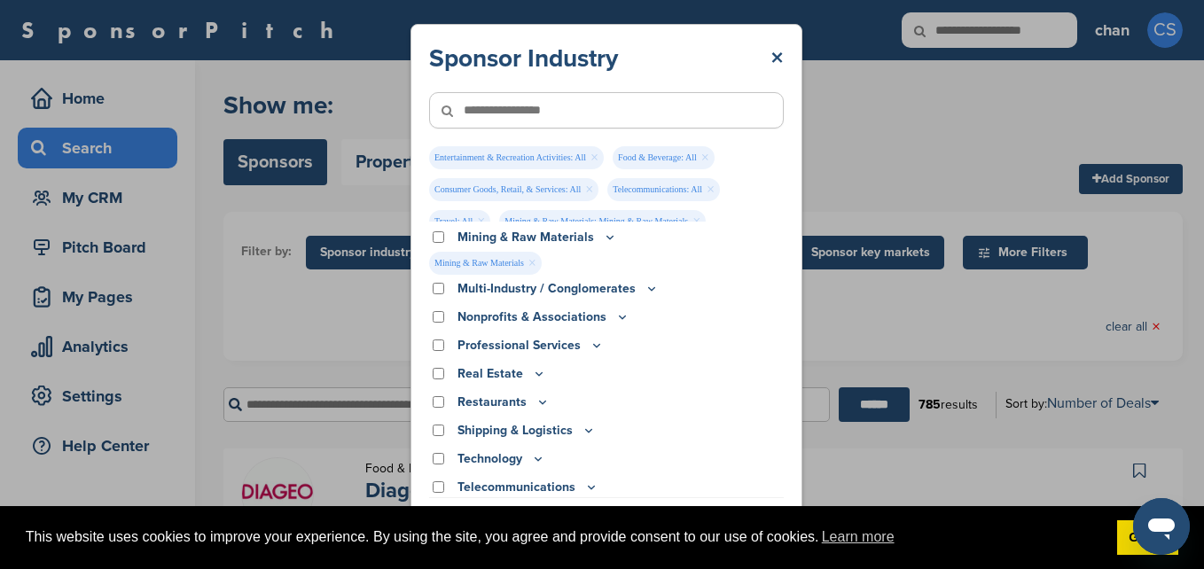
click at [592, 345] on icon at bounding box center [597, 345] width 14 height 15
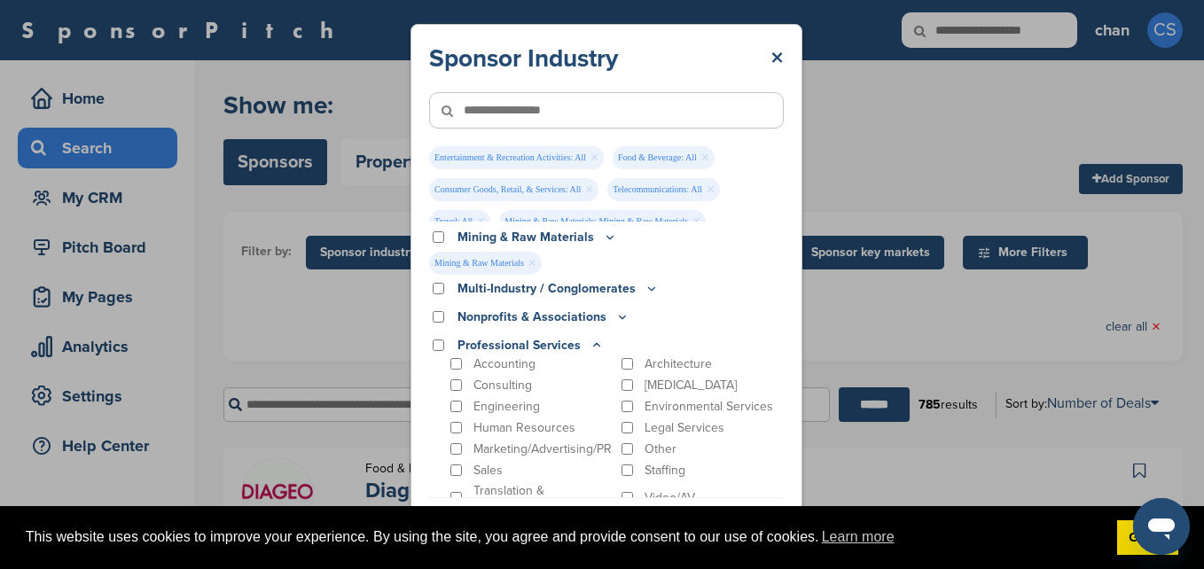
click at [594, 345] on icon at bounding box center [597, 344] width 6 height 3
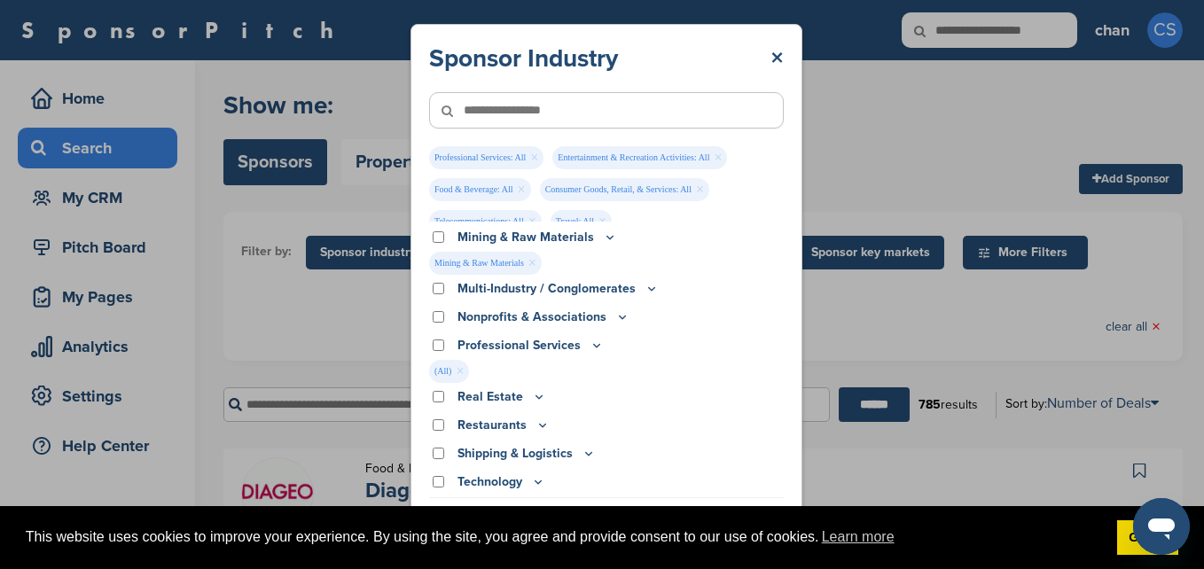
click at [644, 292] on icon at bounding box center [651, 288] width 14 height 15
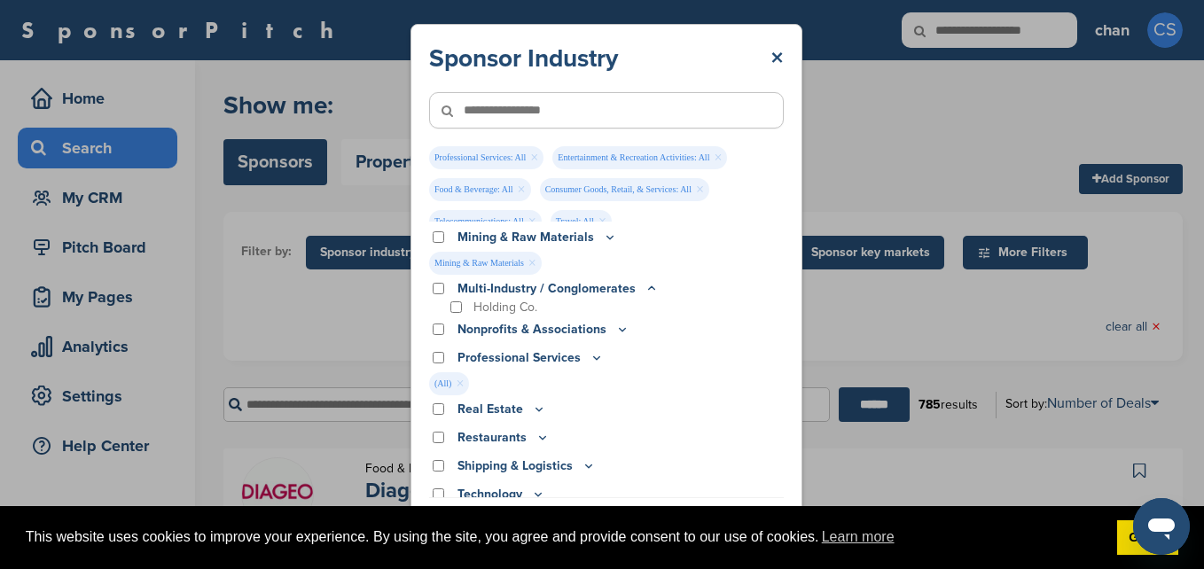
click at [644, 292] on icon at bounding box center [651, 288] width 14 height 15
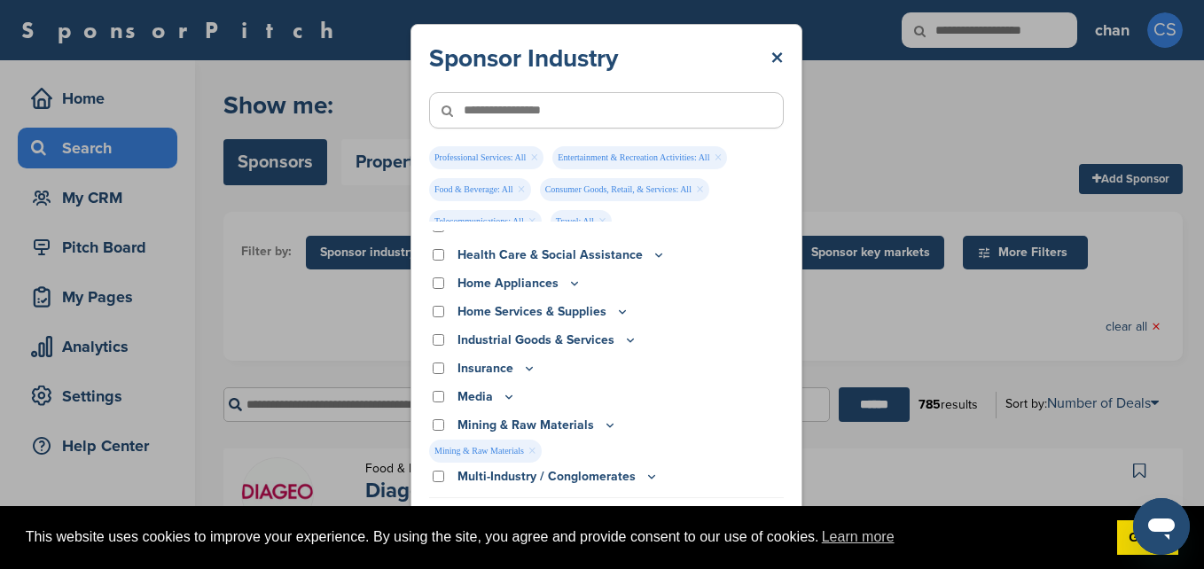
scroll to position [426, 0]
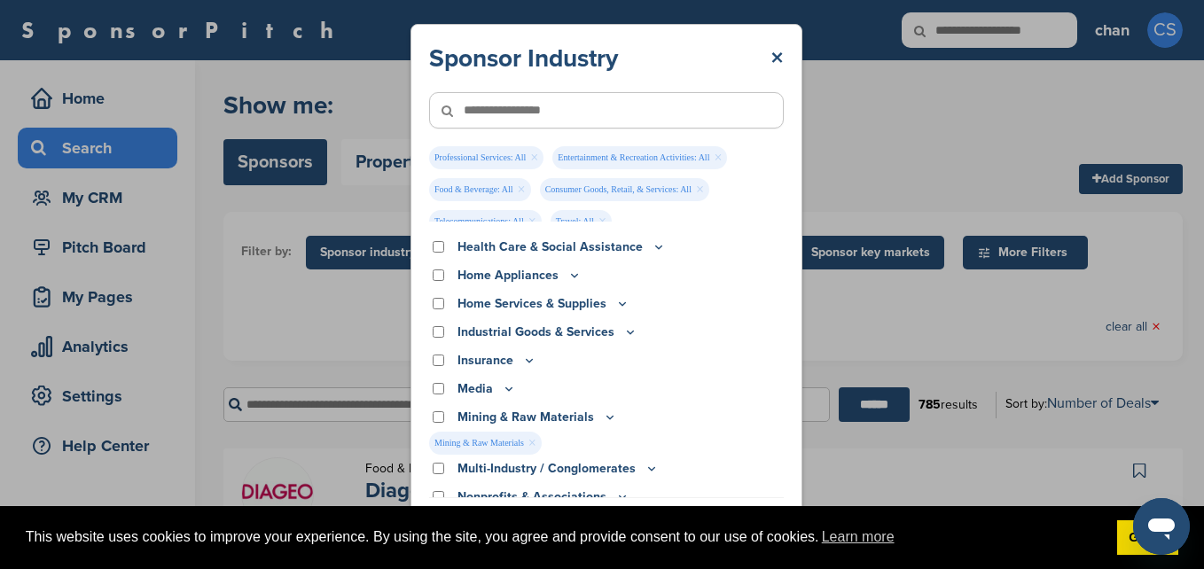
click at [652, 246] on icon at bounding box center [659, 246] width 14 height 15
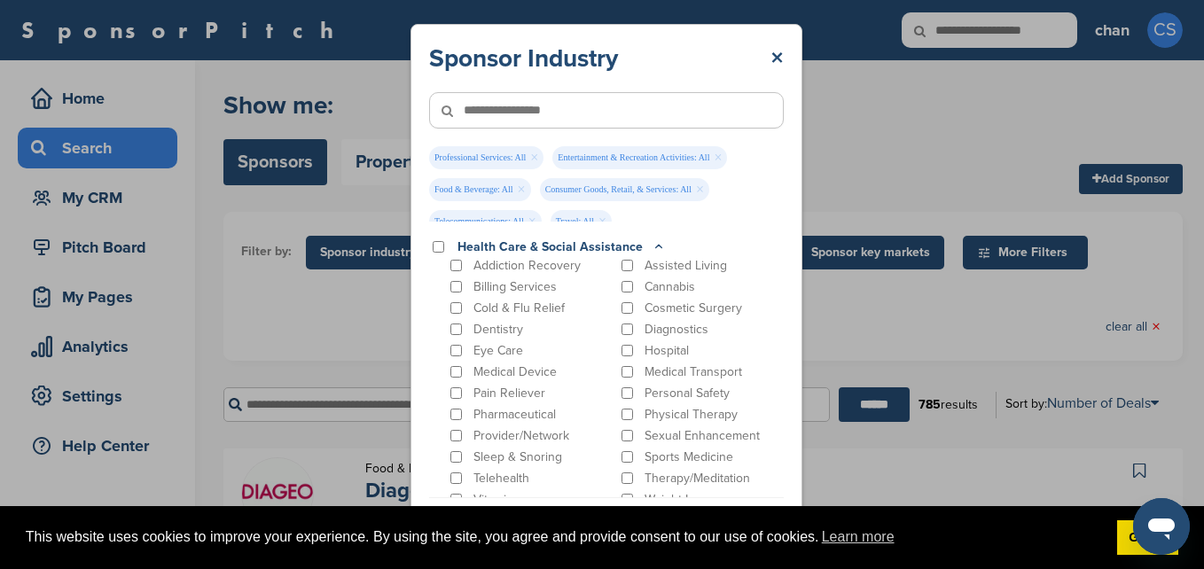
click at [652, 246] on icon at bounding box center [659, 246] width 14 height 15
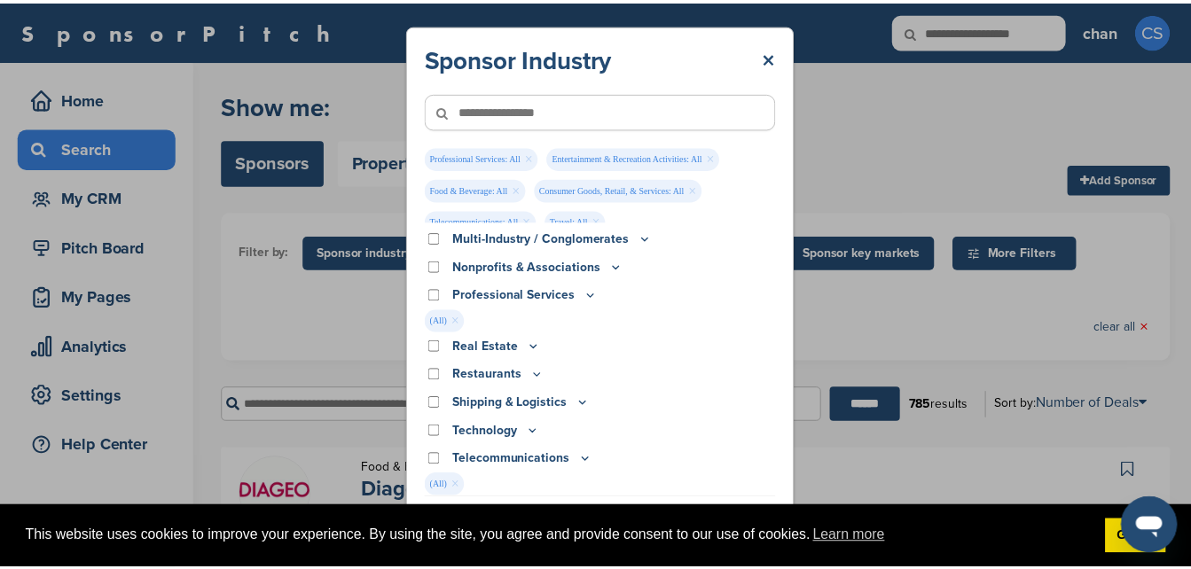
scroll to position [735, 0]
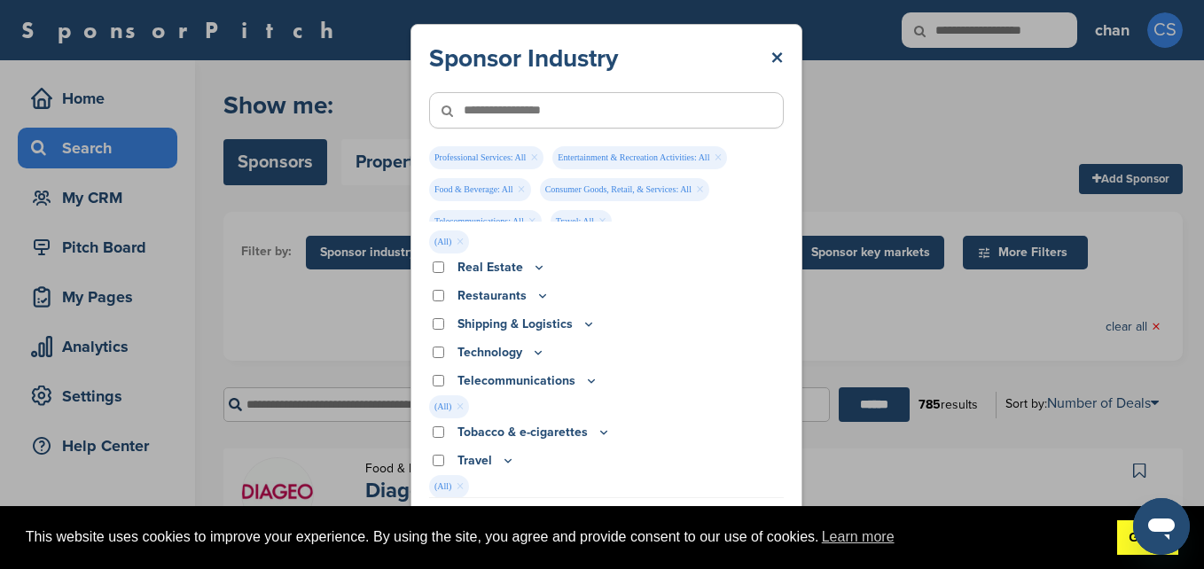
click at [1126, 543] on link "Got it!" at bounding box center [1147, 537] width 61 height 35
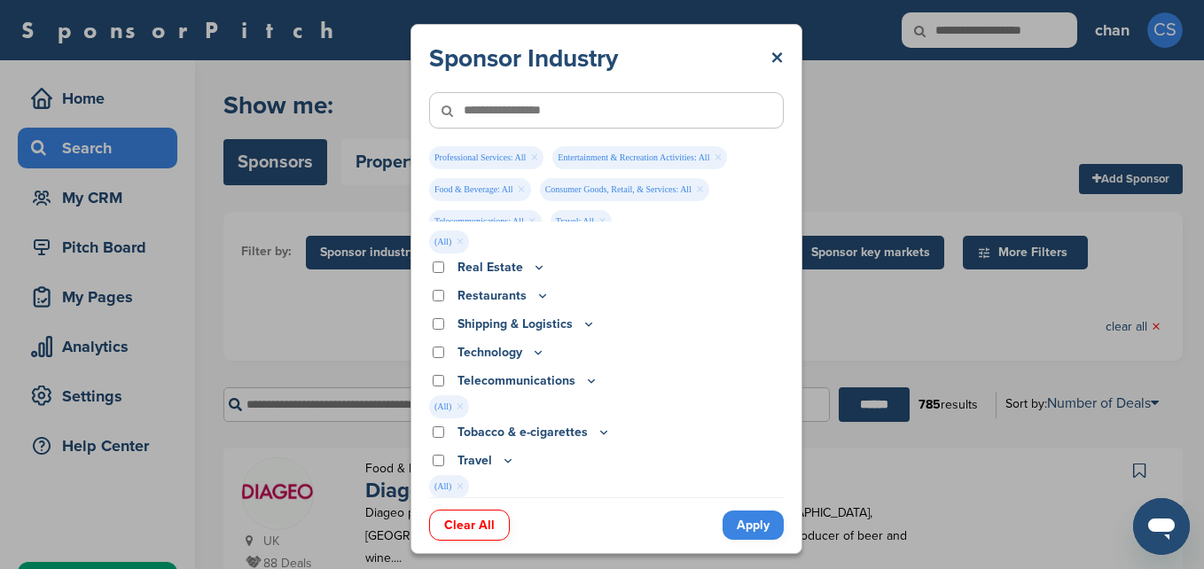
click at [764, 528] on link "Apply" at bounding box center [753, 525] width 61 height 29
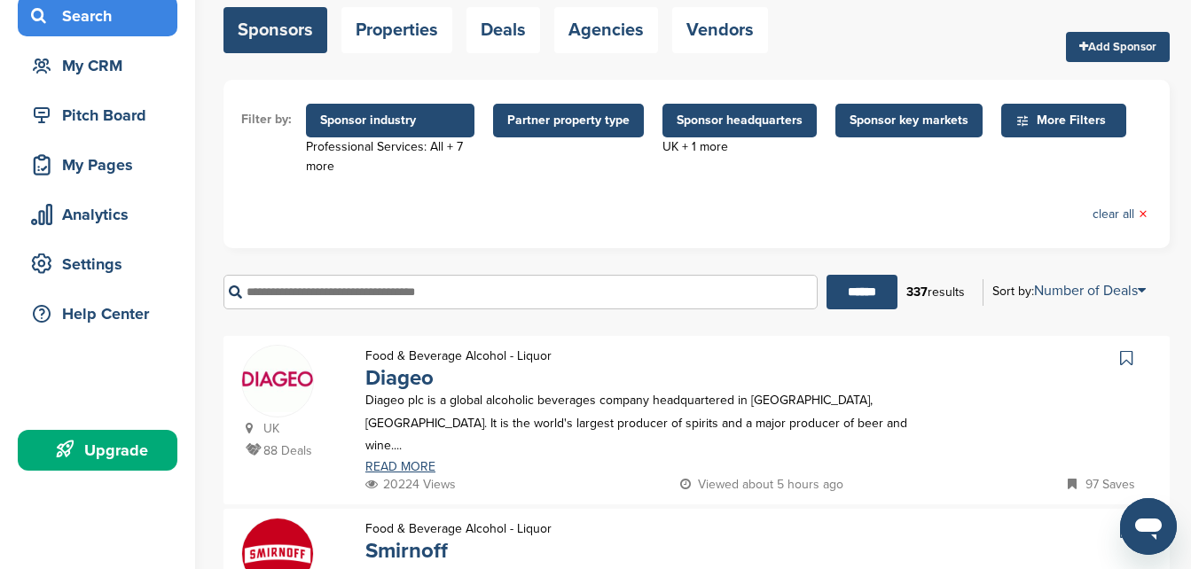
scroll to position [128, 0]
